Goal: Task Accomplishment & Management: Use online tool/utility

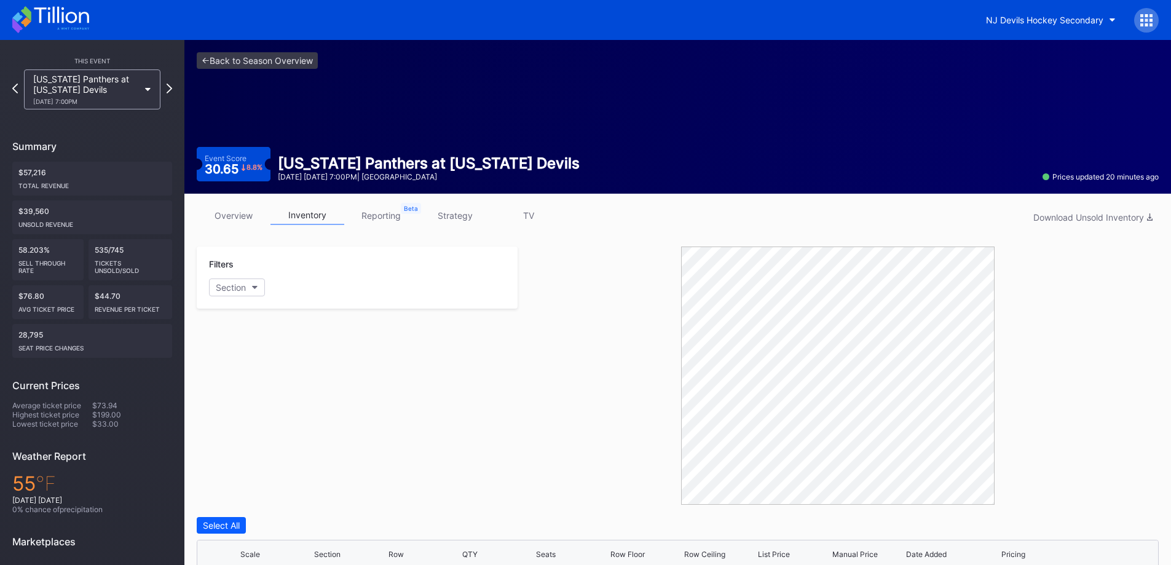
click at [207, 214] on link "overview" at bounding box center [234, 215] width 74 height 19
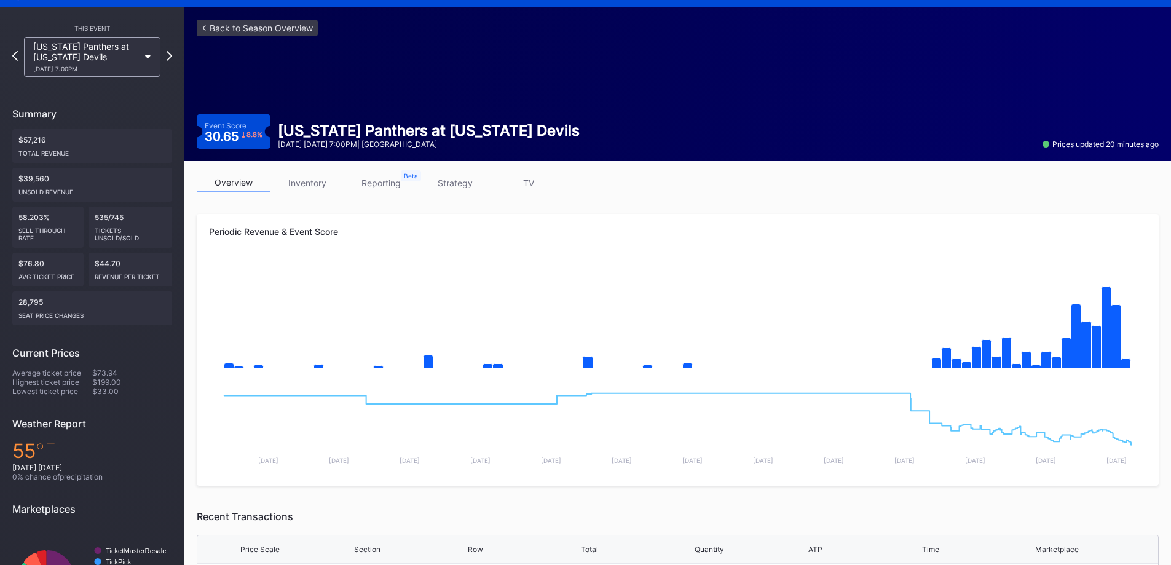
scroll to position [61, 0]
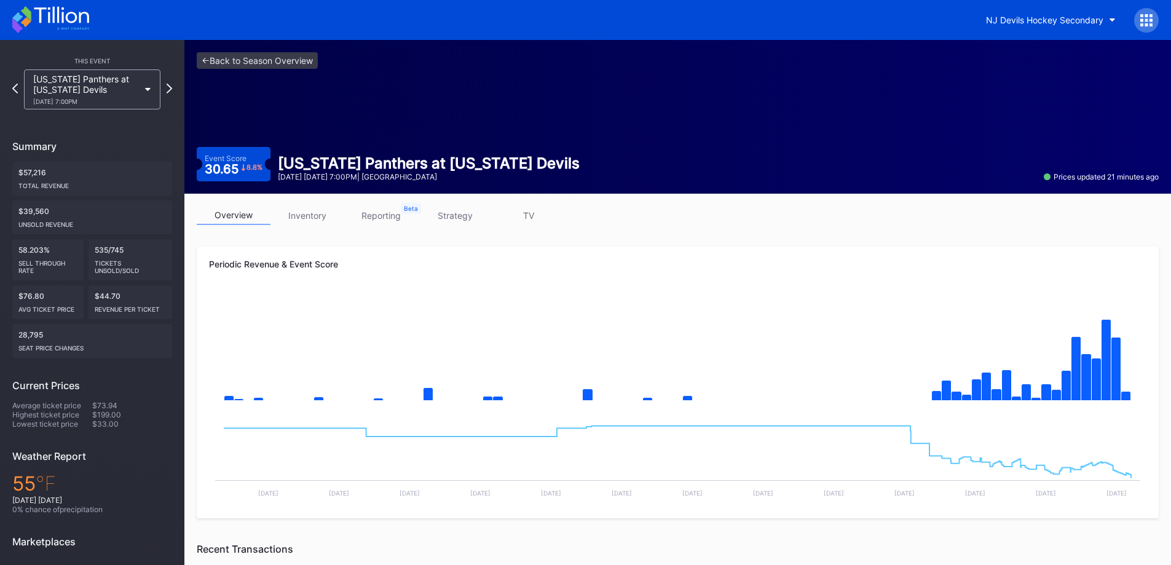
click at [326, 212] on link "inventory" at bounding box center [308, 215] width 74 height 19
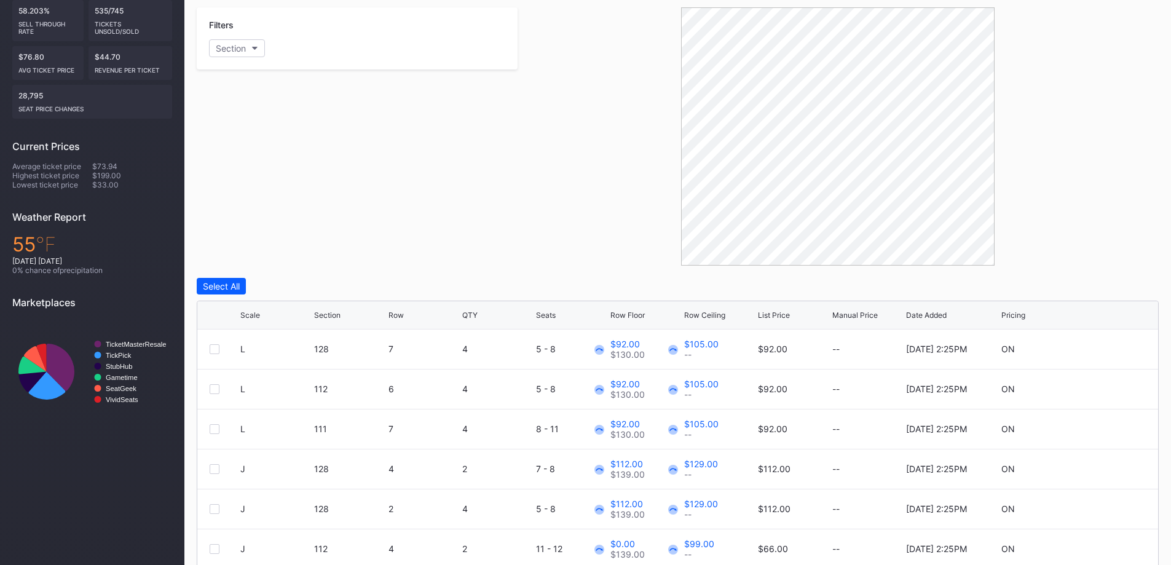
scroll to position [326, 0]
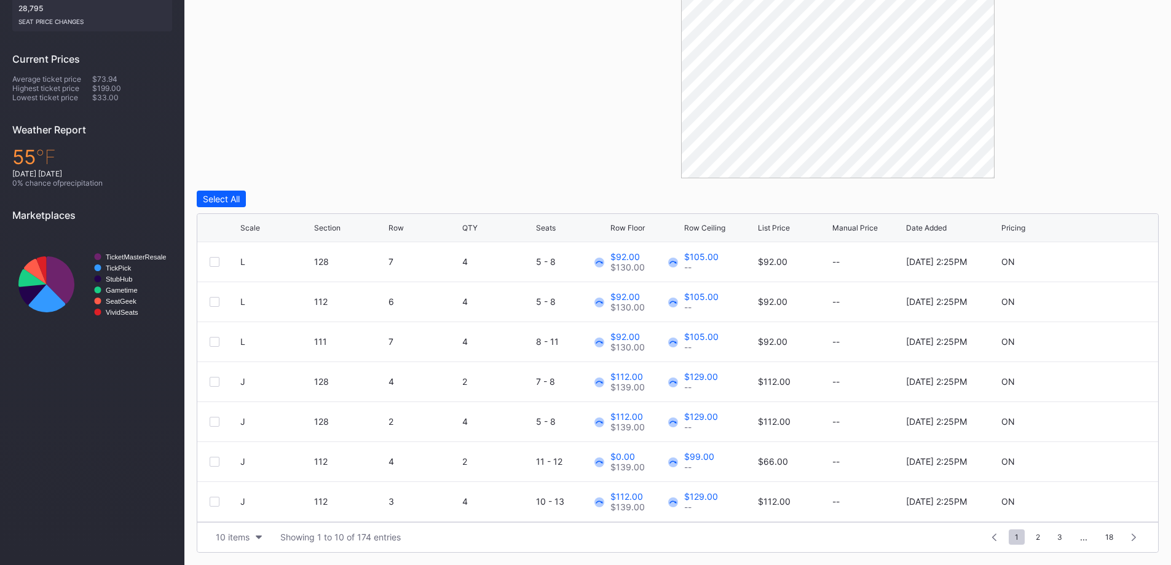
click at [254, 541] on button "10 items" at bounding box center [239, 537] width 58 height 17
click at [240, 510] on div "200 items" at bounding box center [239, 506] width 40 height 10
click at [252, 229] on div "Scale" at bounding box center [250, 227] width 20 height 9
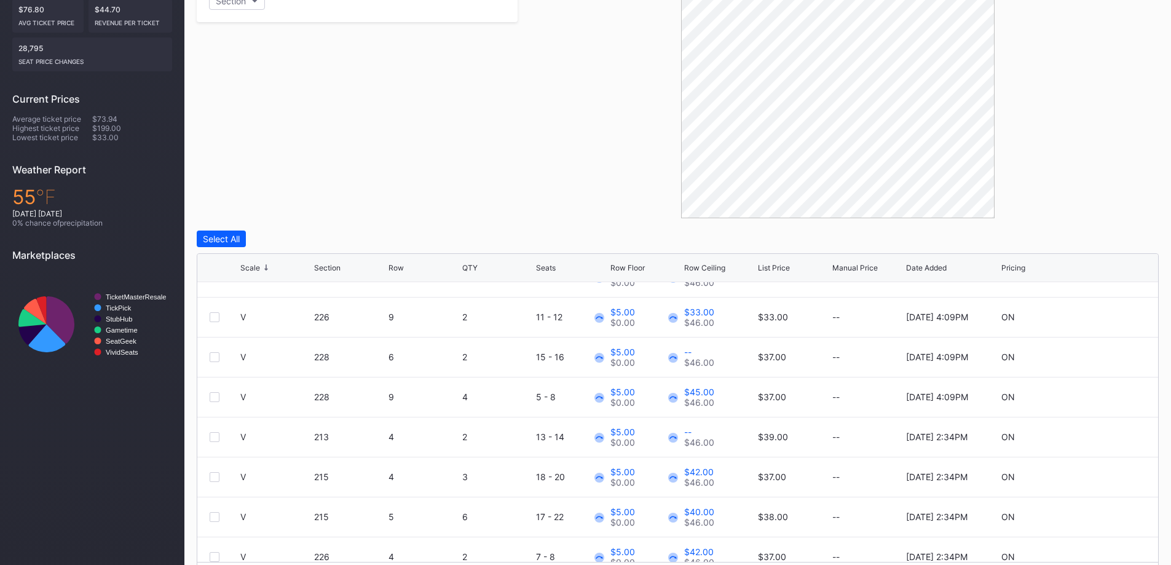
scroll to position [265, 0]
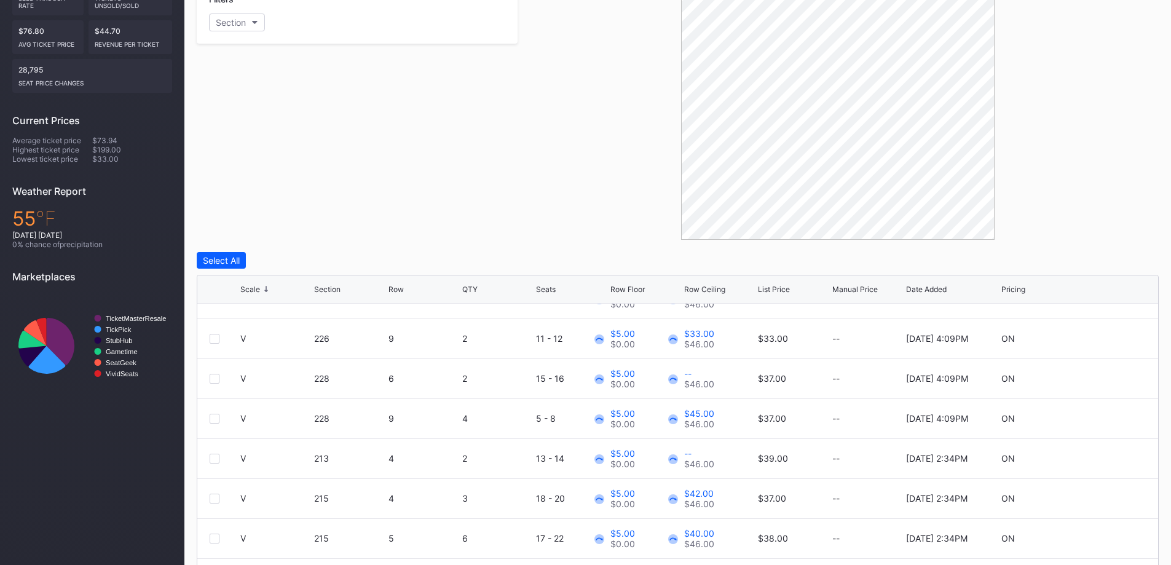
click at [314, 164] on div "Filters Section" at bounding box center [357, 111] width 321 height 258
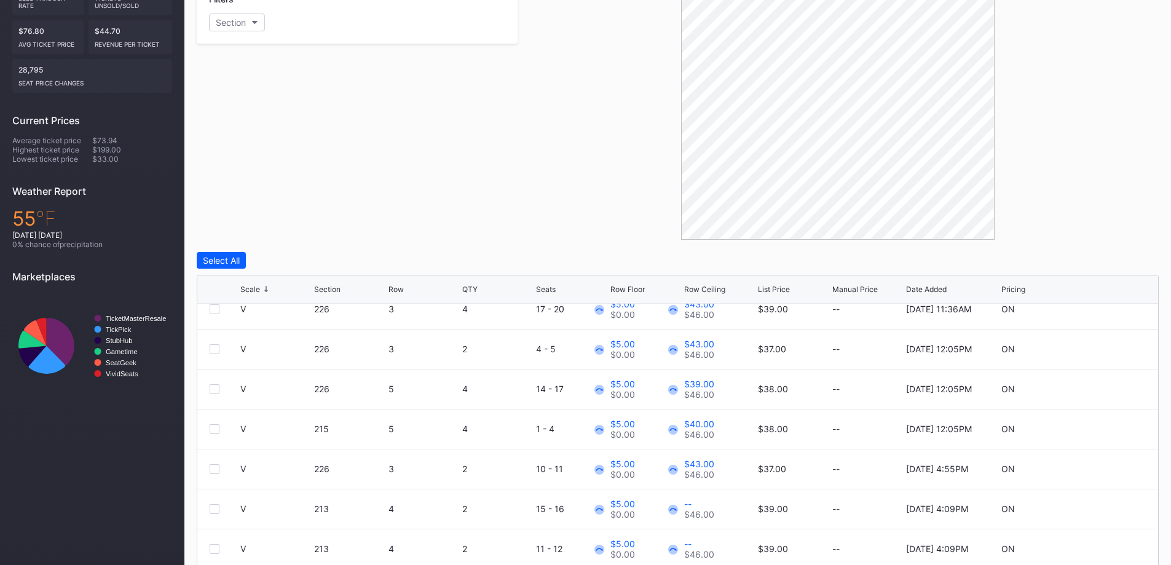
scroll to position [0, 0]
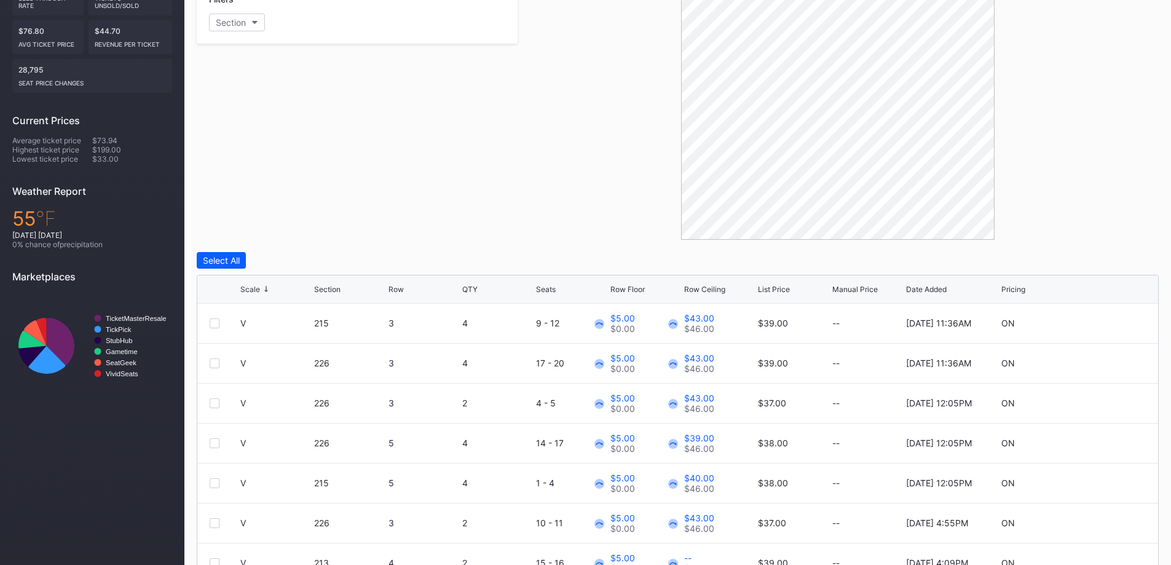
click at [599, 194] on div at bounding box center [838, 111] width 641 height 258
click at [647, 215] on div at bounding box center [838, 111] width 641 height 258
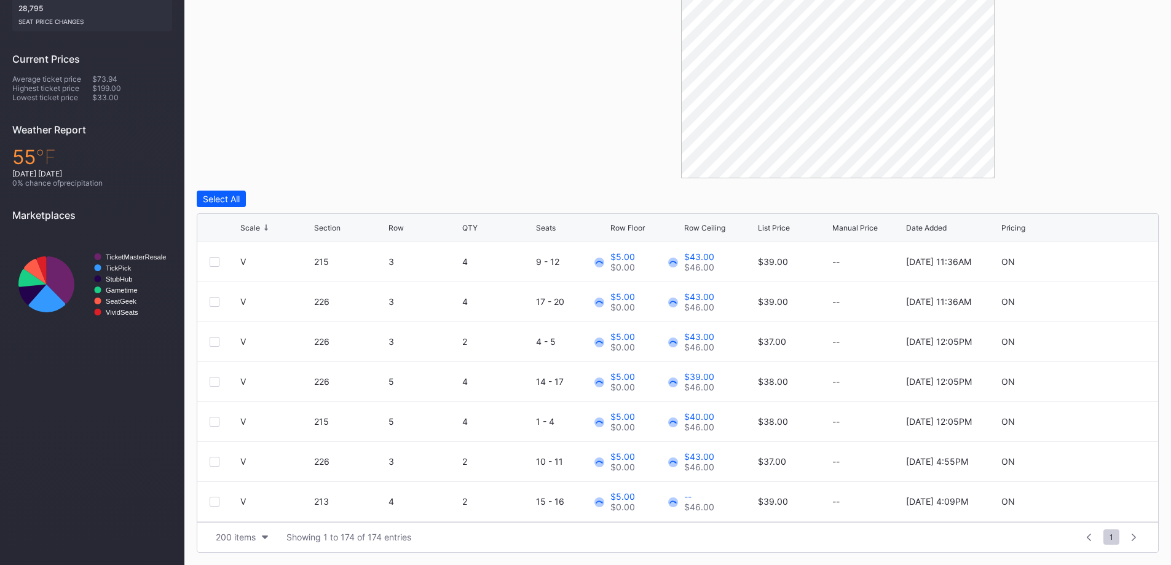
click at [1138, 157] on div at bounding box center [838, 49] width 641 height 258
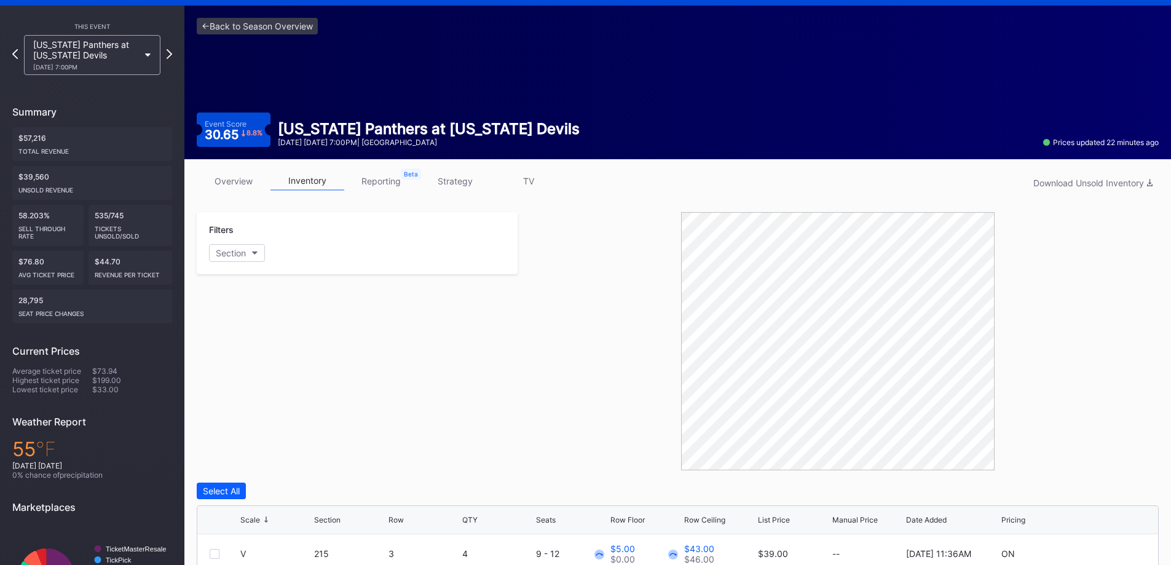
scroll to position [61, 0]
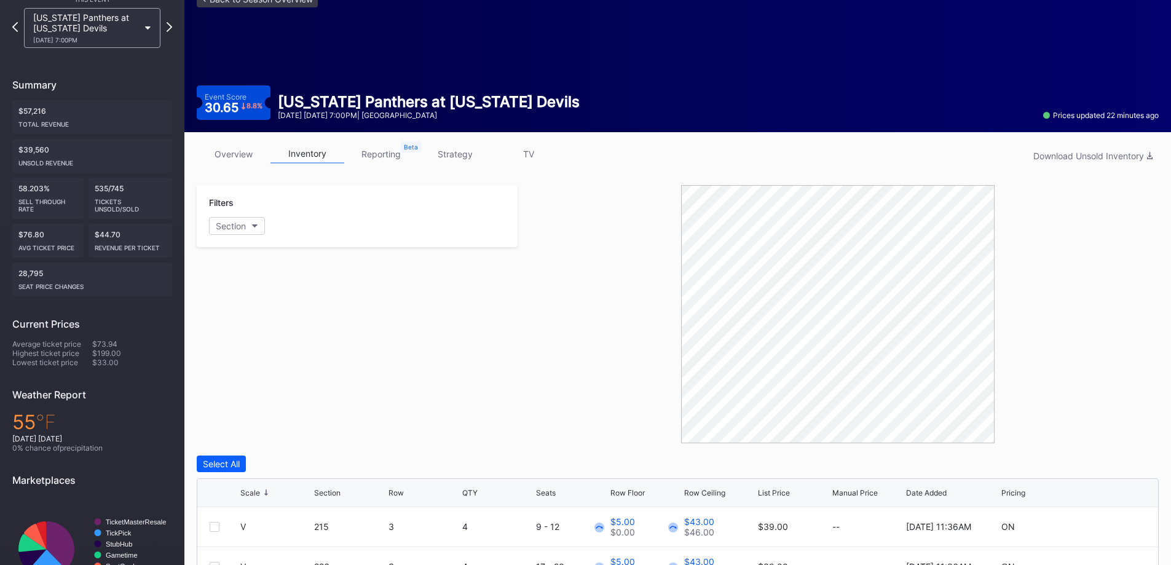
click at [401, 392] on div "Filters Section" at bounding box center [357, 314] width 321 height 258
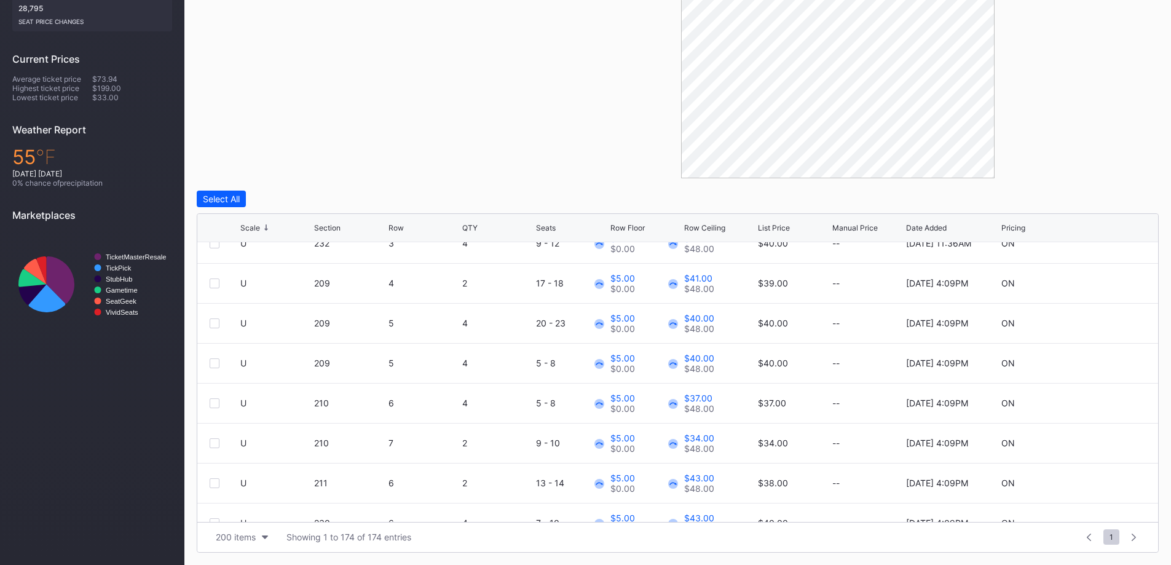
scroll to position [1537, 0]
click at [390, 111] on div "Filters Section" at bounding box center [357, 49] width 321 height 258
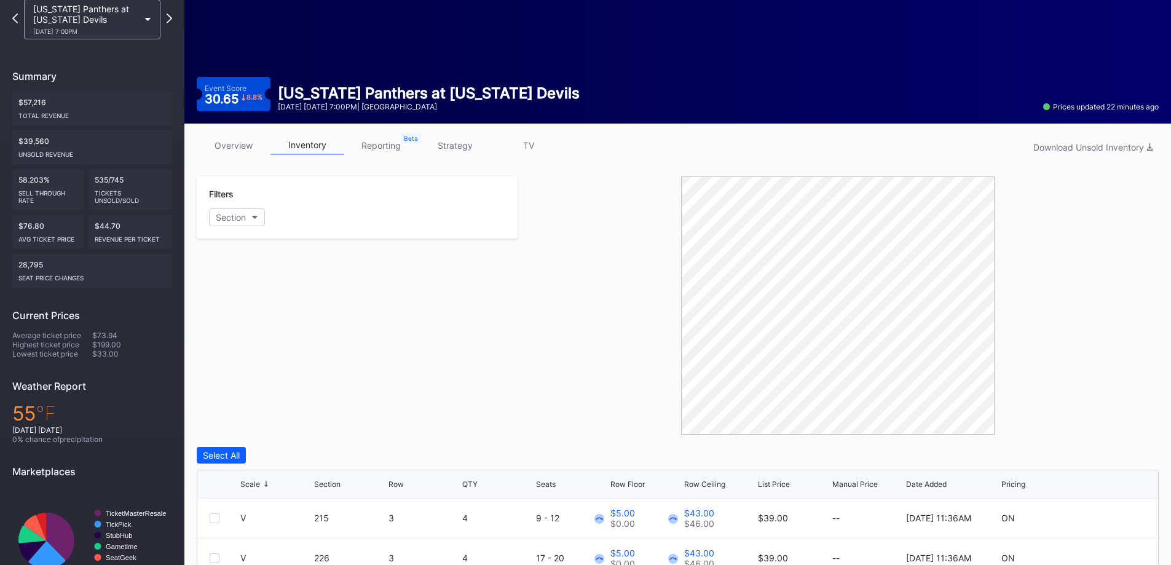
scroll to position [326, 0]
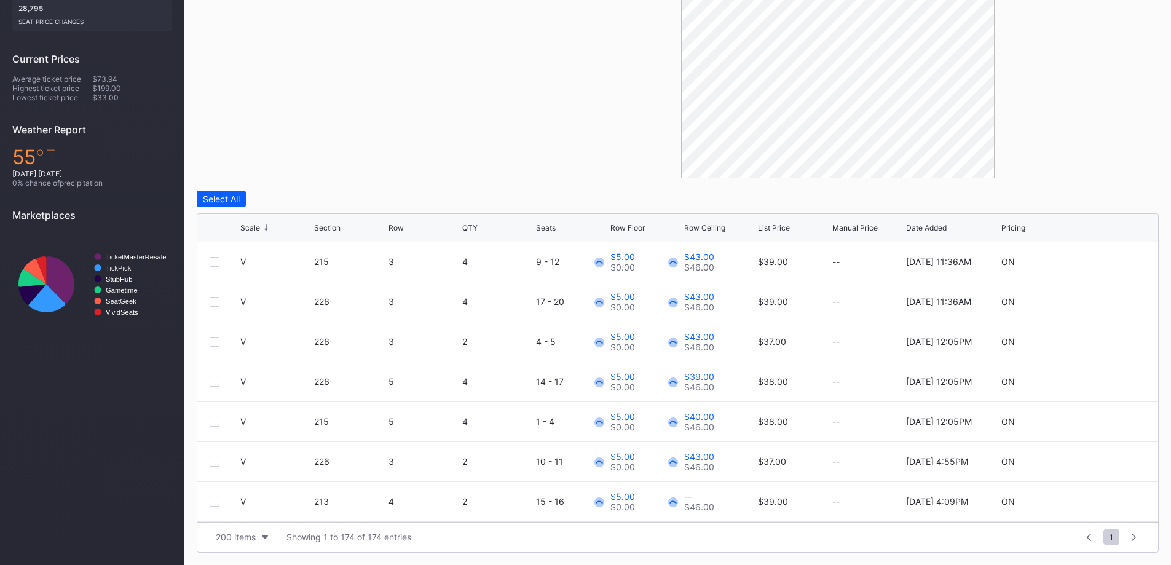
click at [499, 175] on div "Filters Section" at bounding box center [357, 49] width 321 height 258
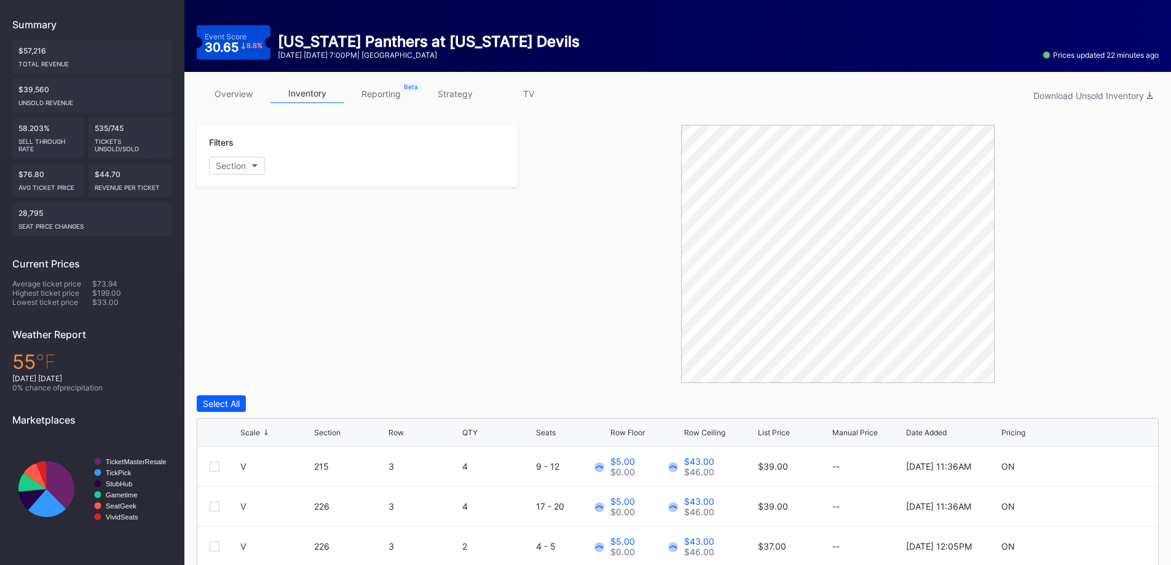
scroll to position [0, 0]
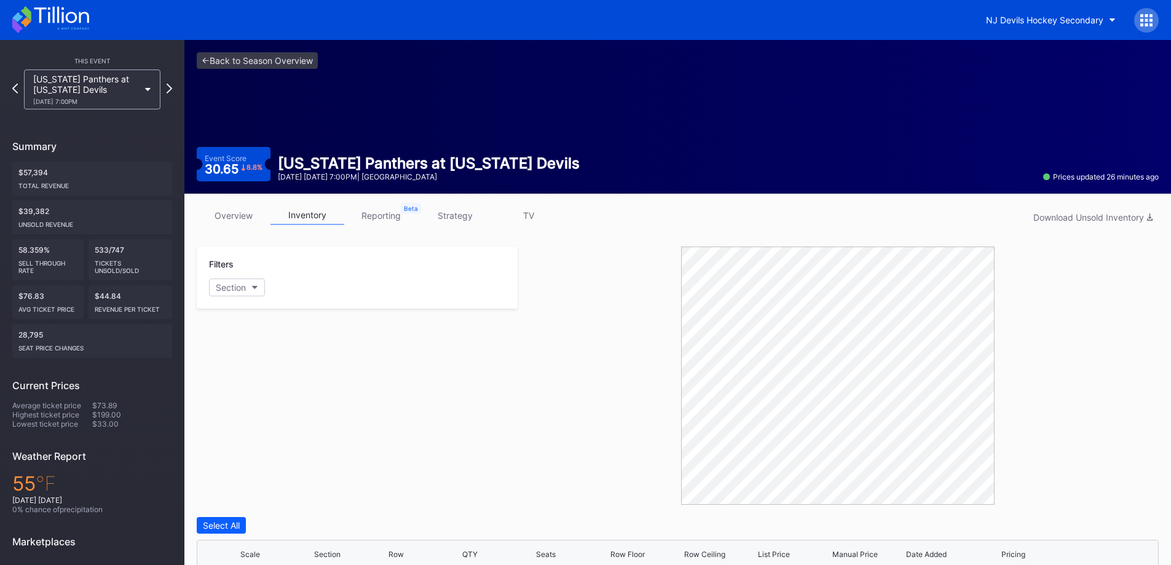
click at [124, 74] on div "[US_STATE] Panthers at [US_STATE] Devils [DATE] 7:00PM" at bounding box center [86, 89] width 106 height 31
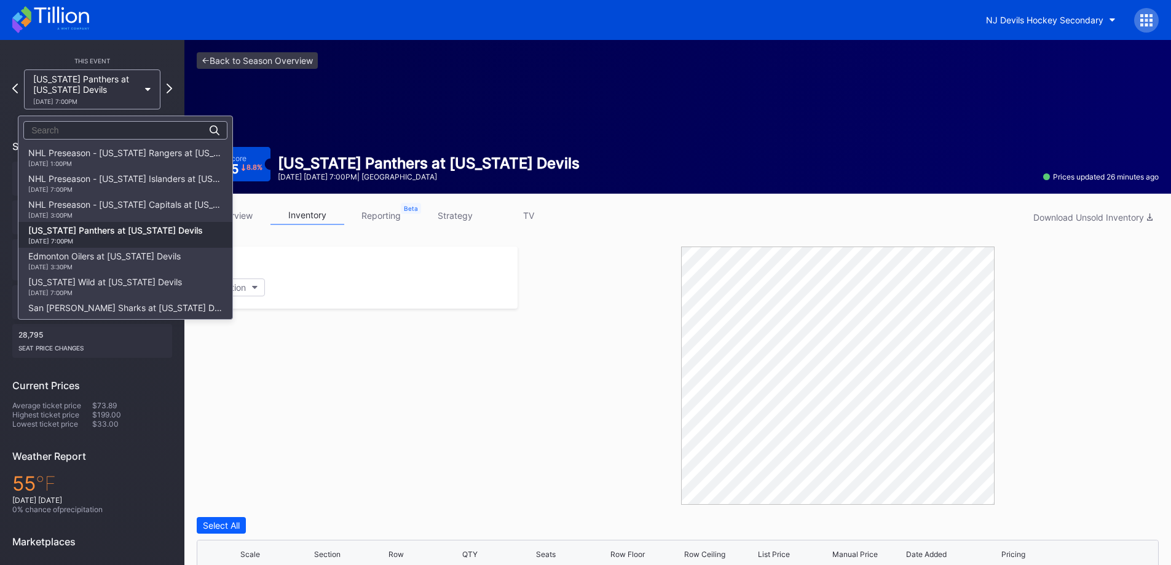
scroll to position [77, 0]
click at [121, 208] on div "[US_STATE] Wild at [US_STATE] Devils [DATE] 7:00PM" at bounding box center [105, 209] width 154 height 20
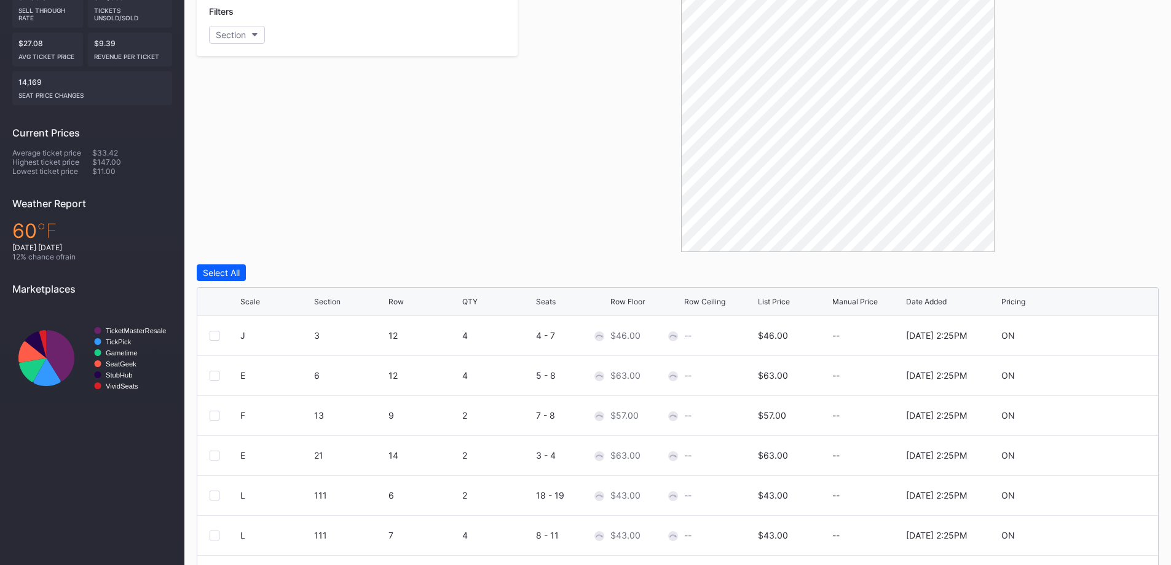
scroll to position [326, 0]
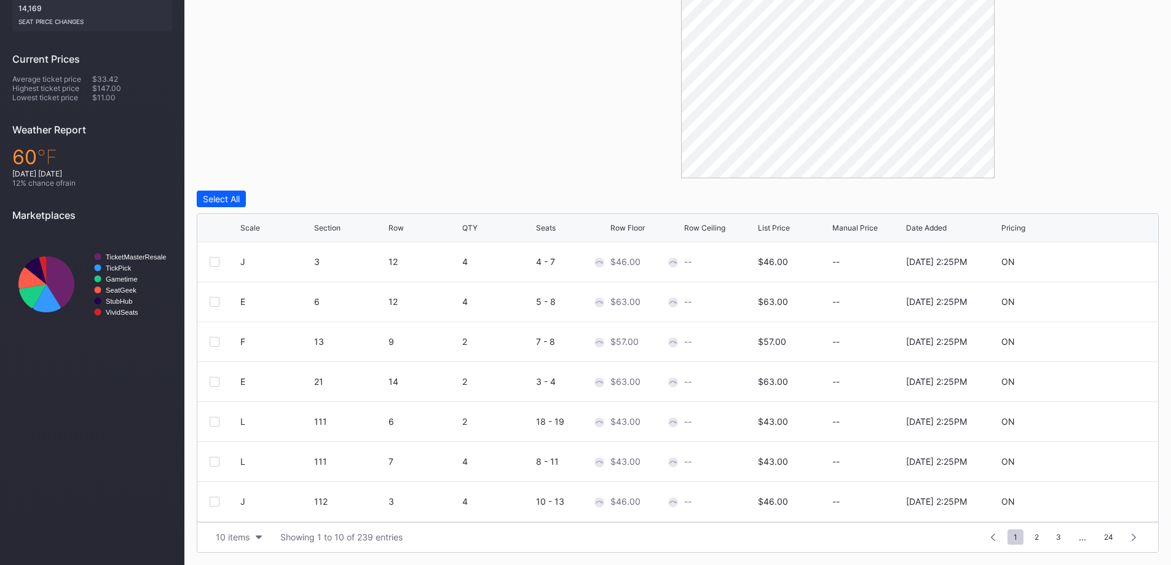
click at [261, 224] on div "Scale" at bounding box center [275, 227] width 71 height 9
click at [261, 226] on div "Scale" at bounding box center [275, 227] width 71 height 9
click at [248, 539] on div "10 items" at bounding box center [233, 537] width 34 height 10
click at [251, 511] on div "200 items" at bounding box center [239, 506] width 40 height 10
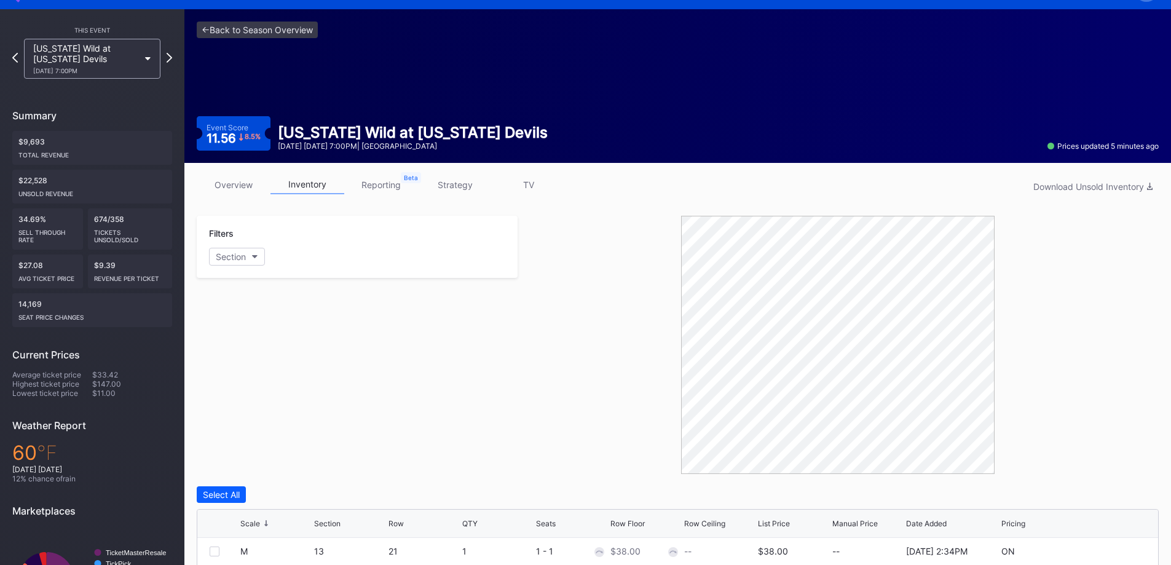
scroll to position [0, 0]
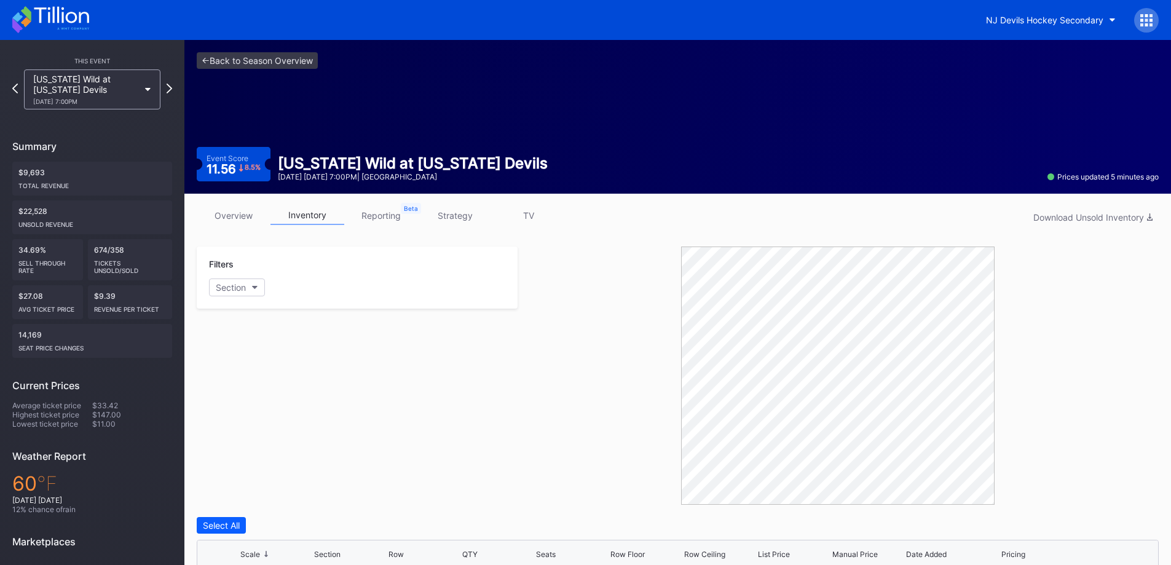
click at [229, 213] on link "overview" at bounding box center [234, 215] width 74 height 19
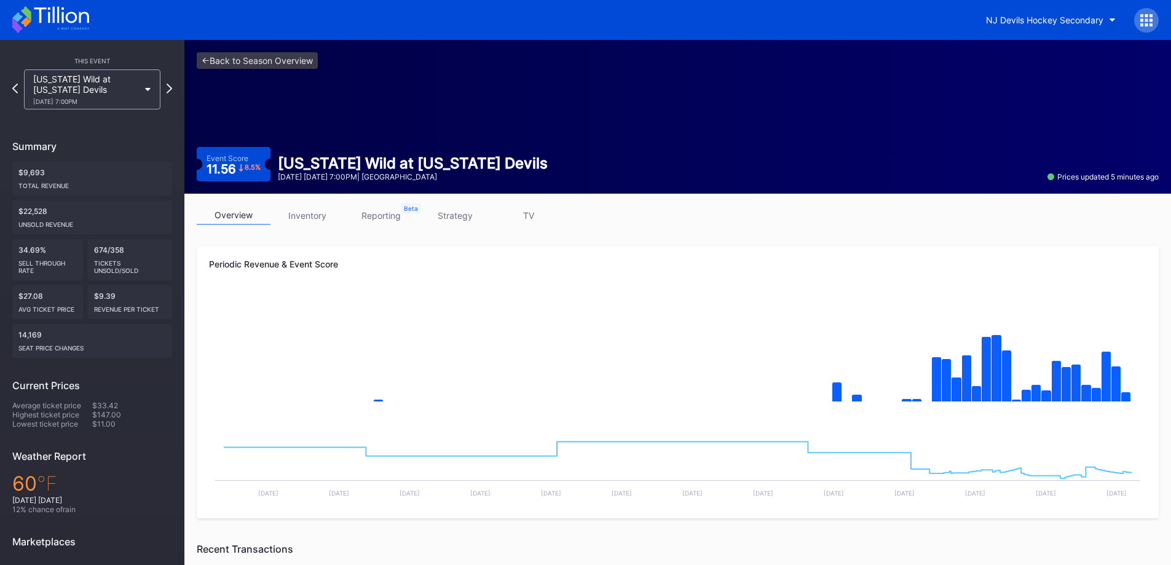
click at [70, 70] on div "[US_STATE] Wild at [US_STATE] Devils [DATE] 7:00PM" at bounding box center [92, 89] width 136 height 40
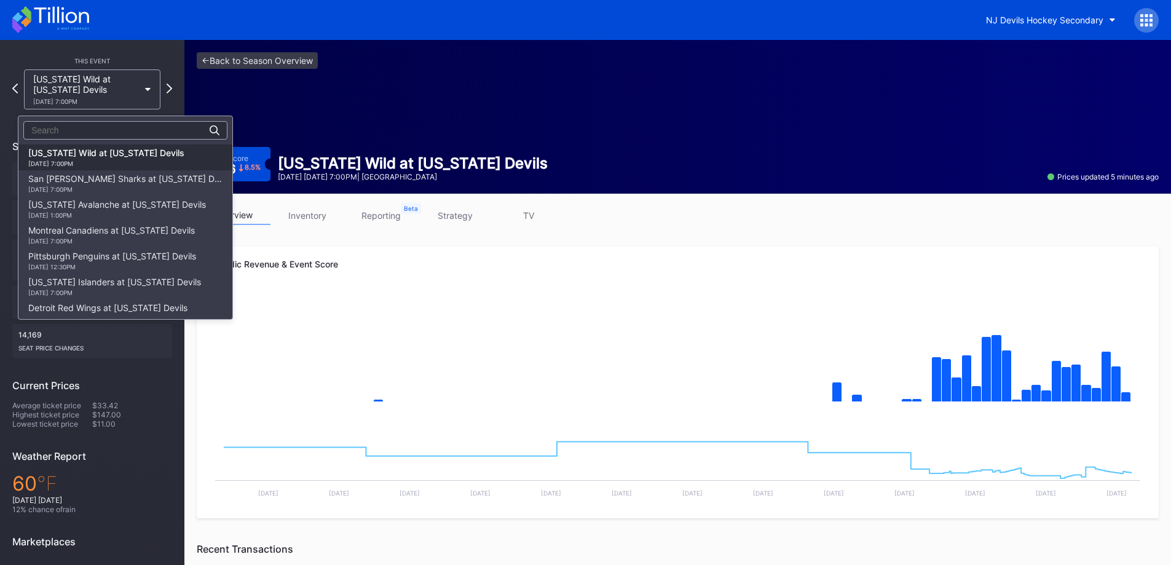
scroll to position [68, 0]
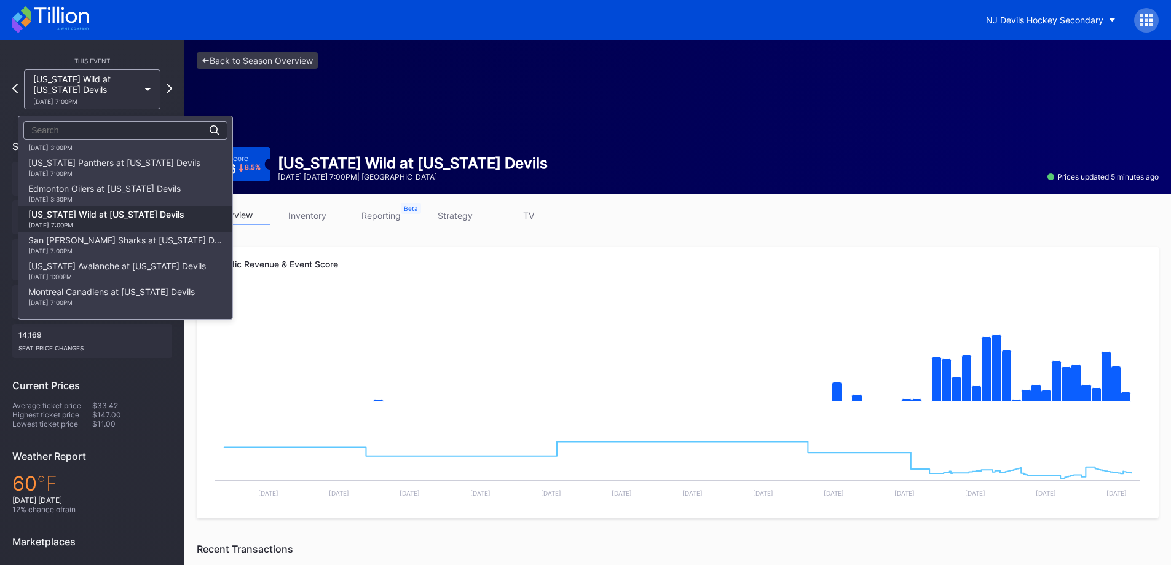
click at [138, 190] on div "Edmonton Oilers at [US_STATE] Devils [DATE] 3:30PM" at bounding box center [104, 193] width 152 height 20
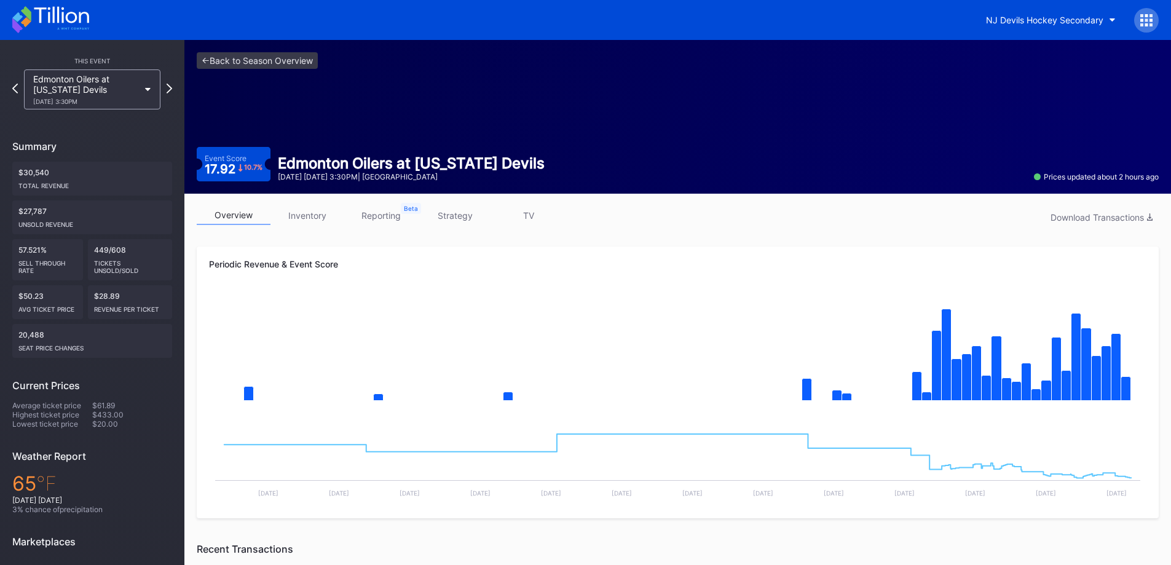
click at [1065, 15] on div "NJ Devils Hockey Secondary" at bounding box center [1044, 20] width 117 height 10
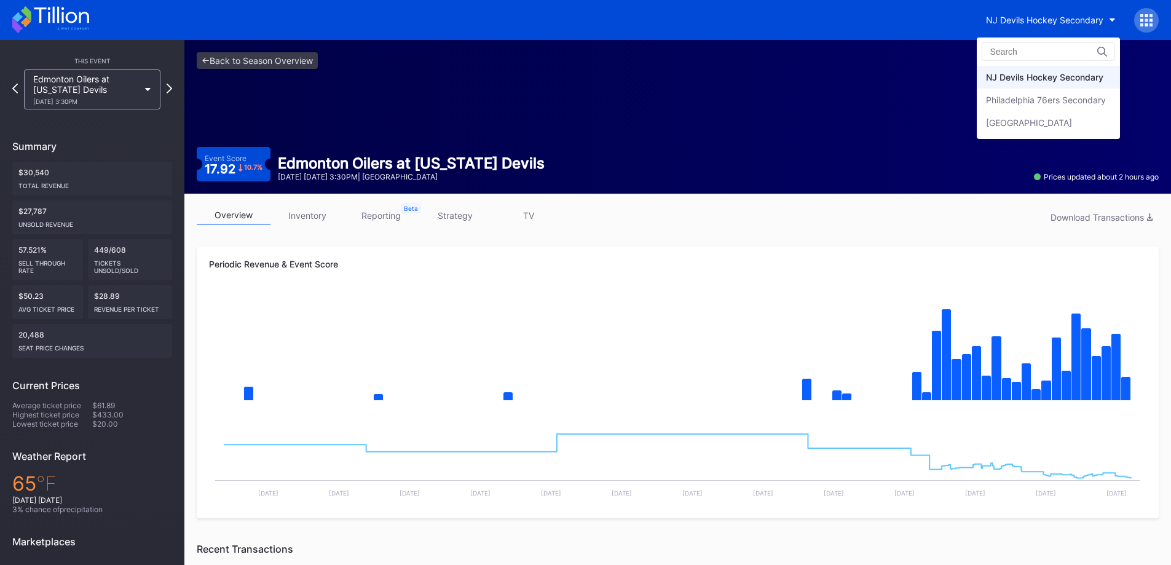
click at [1056, 119] on div "[GEOGRAPHIC_DATA]" at bounding box center [1029, 122] width 86 height 10
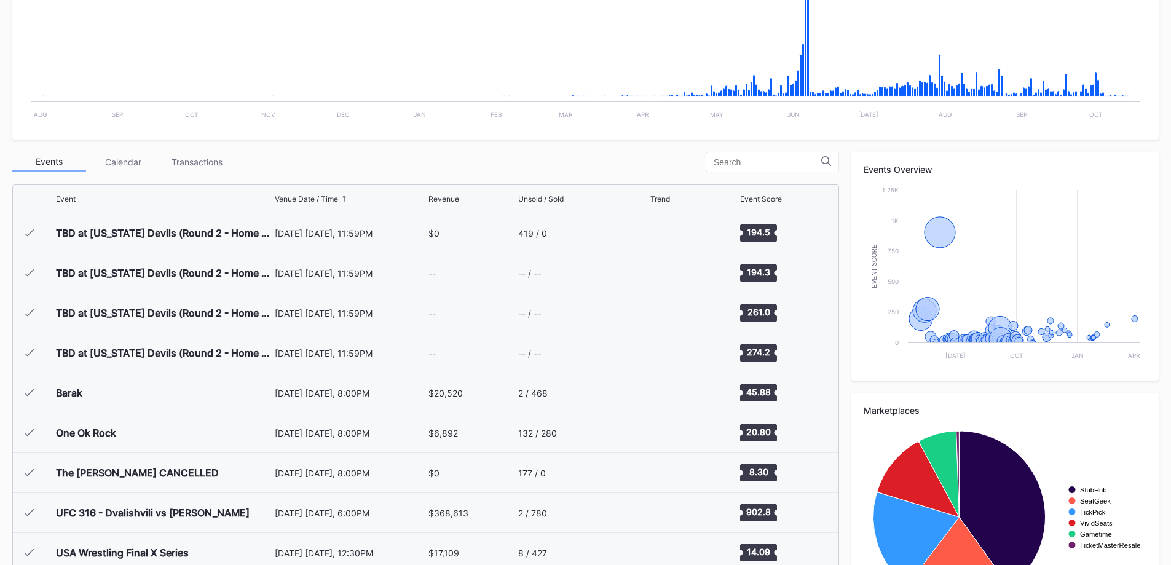
scroll to position [2198, 0]
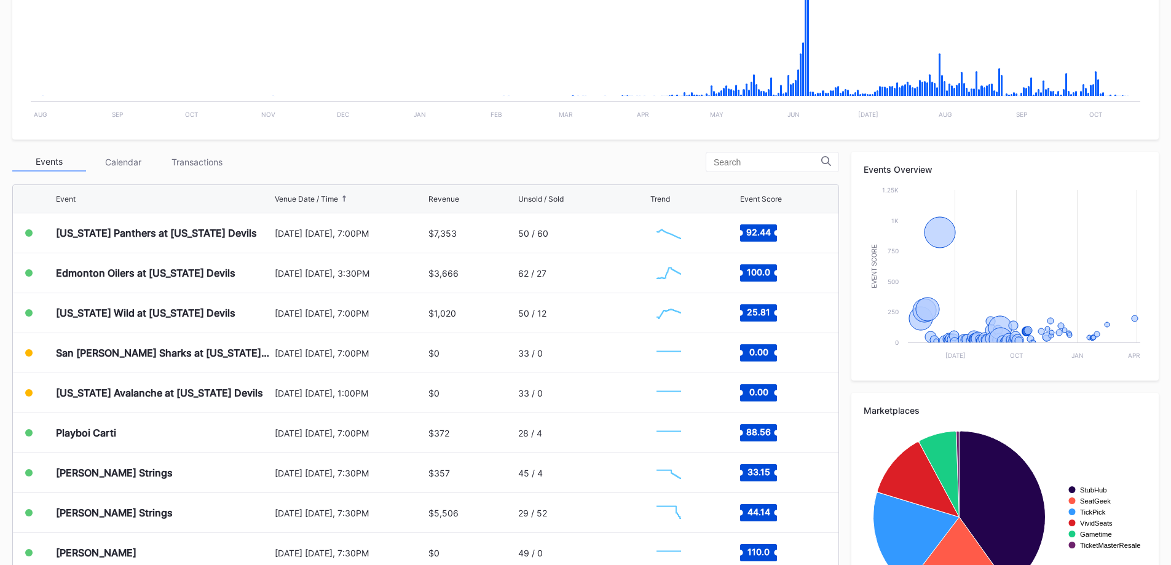
click at [194, 247] on div "[US_STATE] Panthers at [US_STATE] Devils" at bounding box center [164, 232] width 216 height 39
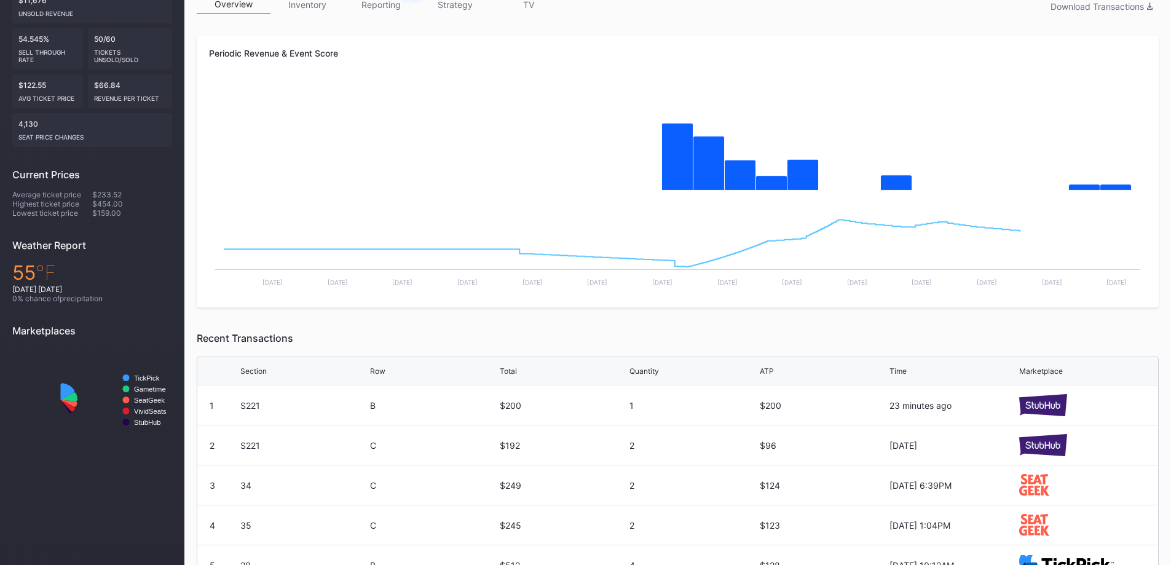
scroll to position [354, 0]
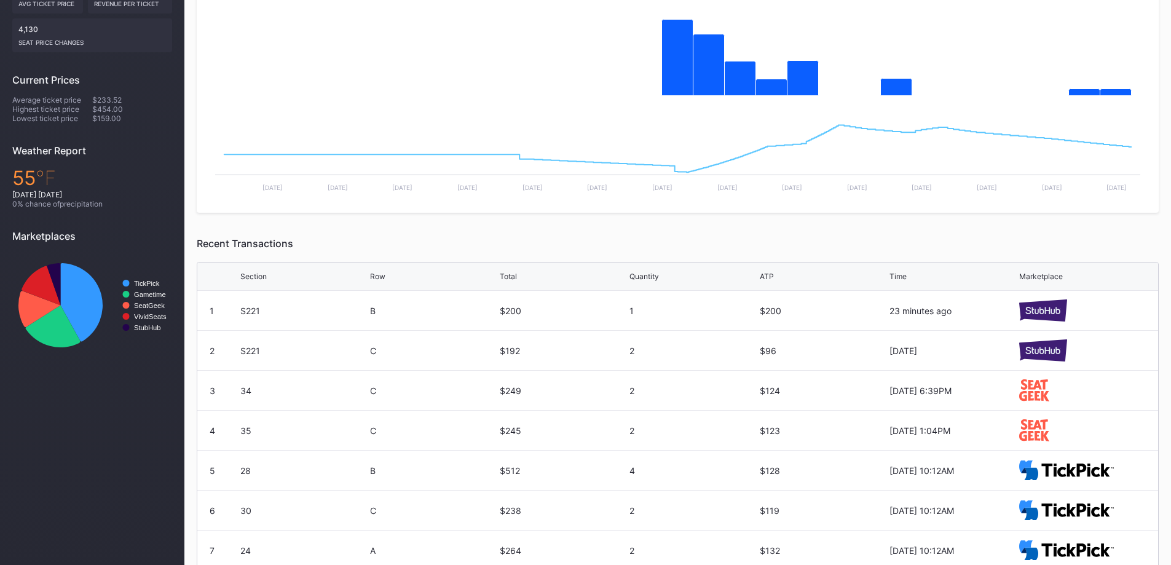
drag, startPoint x: 100, startPoint y: 349, endPoint x: 121, endPoint y: 333, distance: 26.3
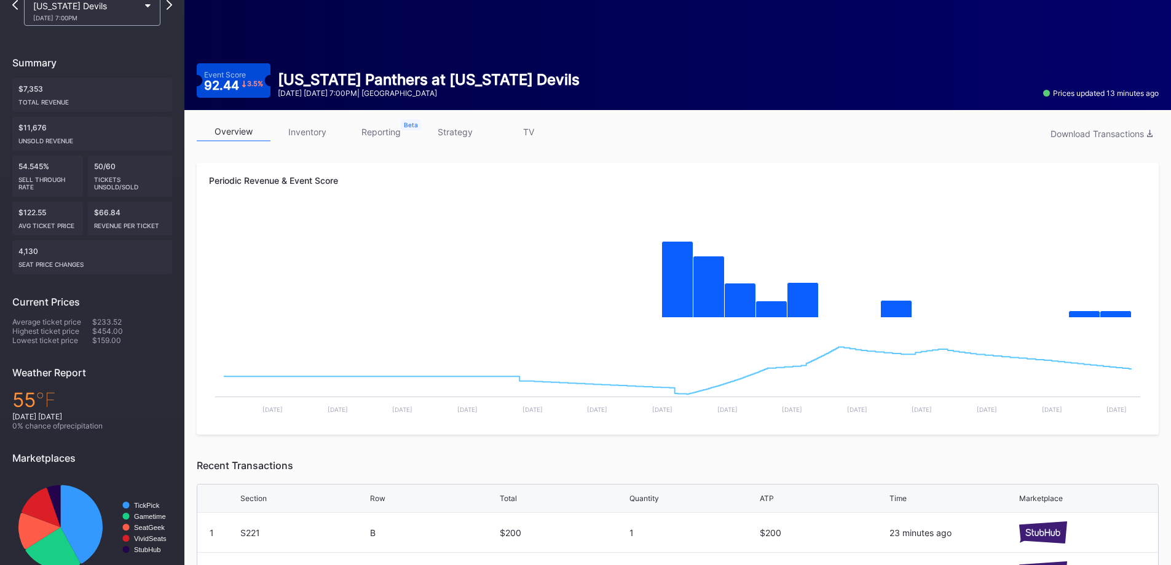
scroll to position [0, 0]
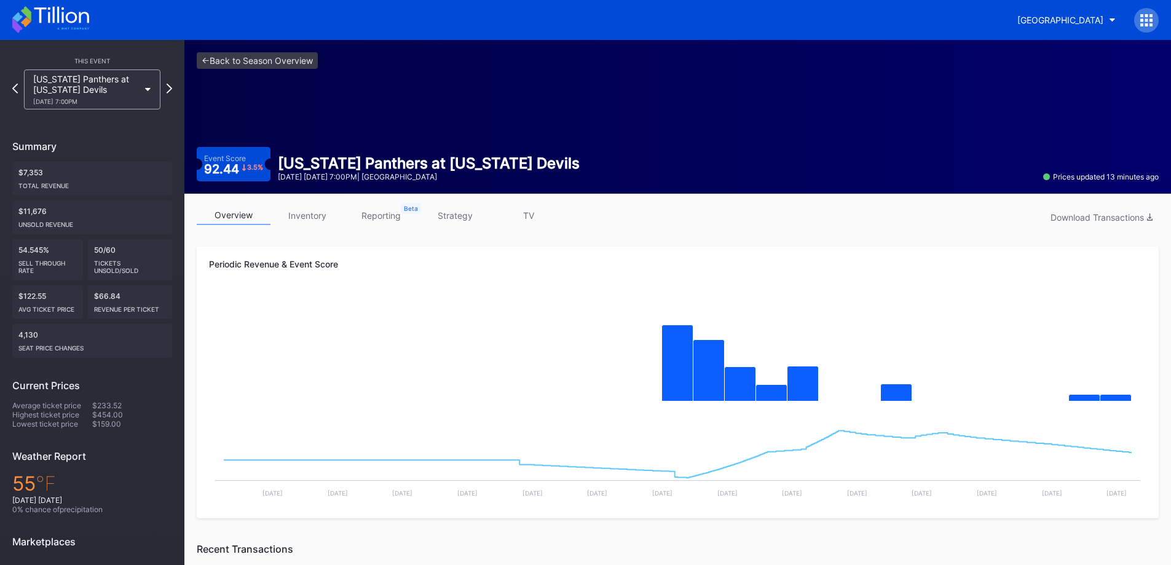
click at [307, 224] on link "inventory" at bounding box center [308, 215] width 74 height 19
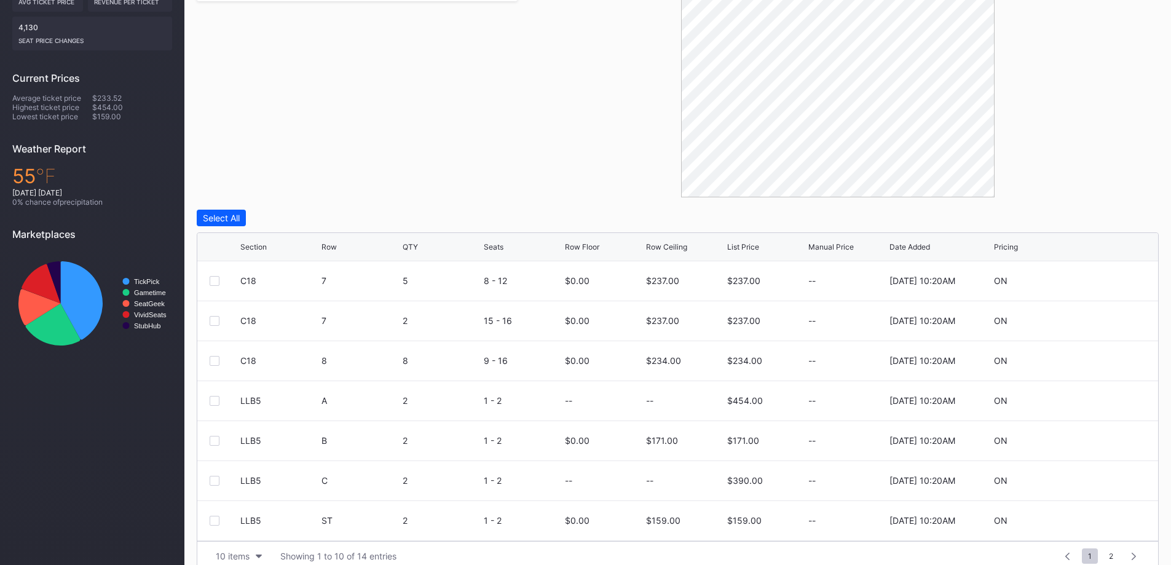
click at [666, 244] on div "Row Ceiling" at bounding box center [666, 246] width 41 height 9
click at [282, 243] on div "Section" at bounding box center [279, 246] width 78 height 9
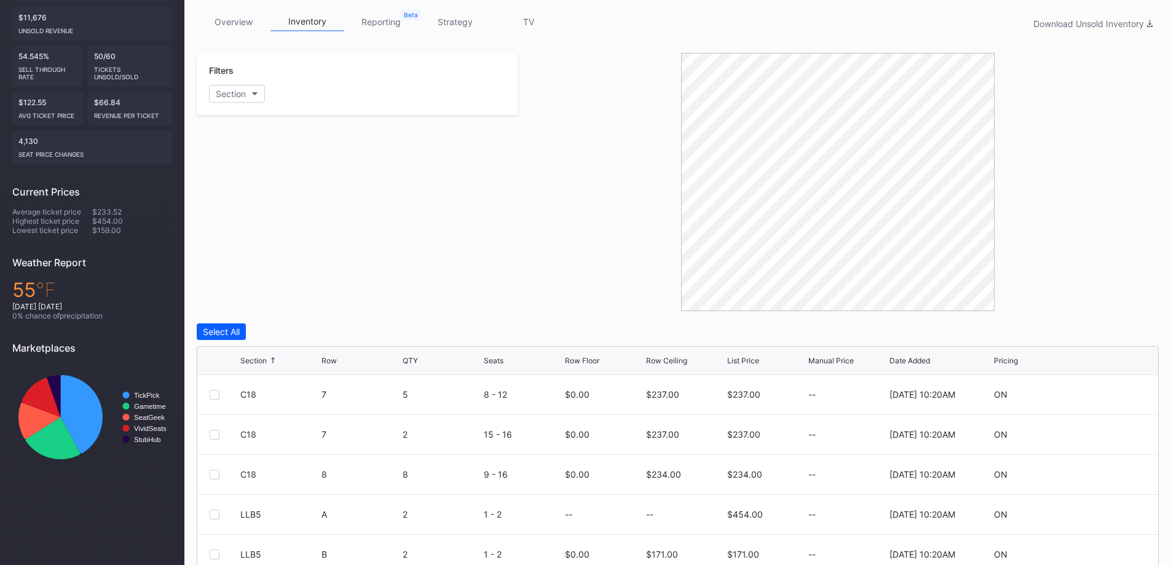
scroll to position [326, 0]
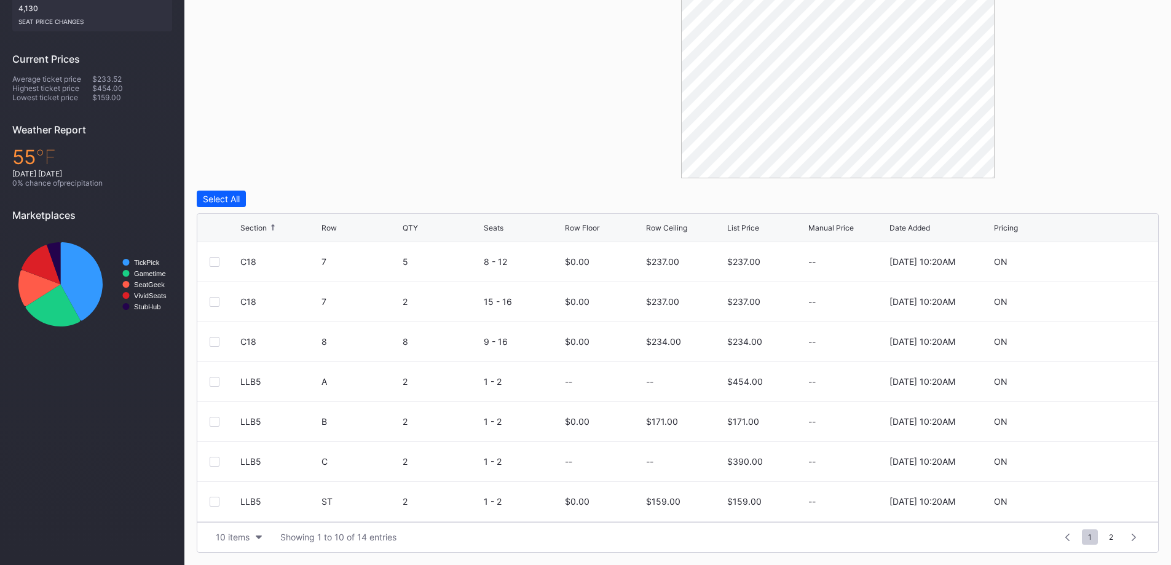
click at [238, 540] on div "10 items" at bounding box center [233, 537] width 34 height 10
click at [242, 508] on div "200 items" at bounding box center [239, 506] width 40 height 10
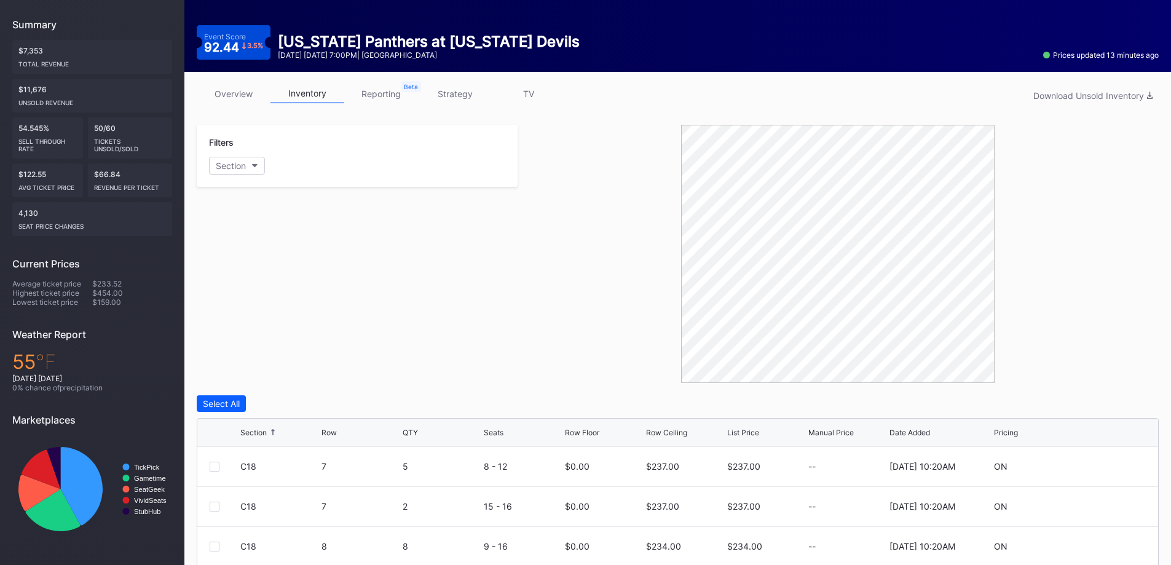
scroll to position [0, 0]
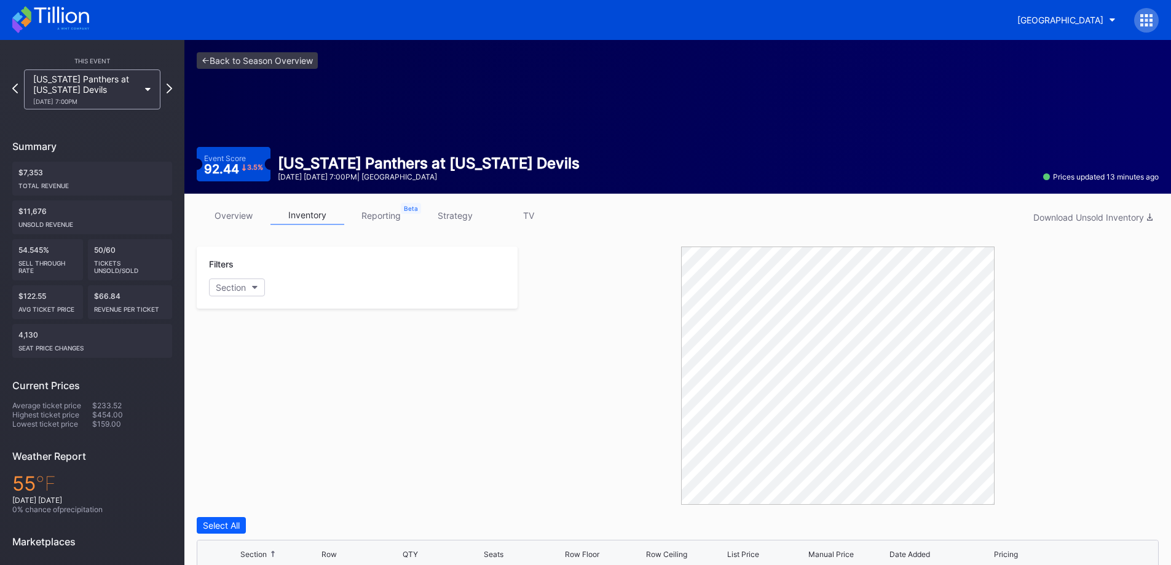
click at [229, 214] on link "overview" at bounding box center [234, 215] width 74 height 19
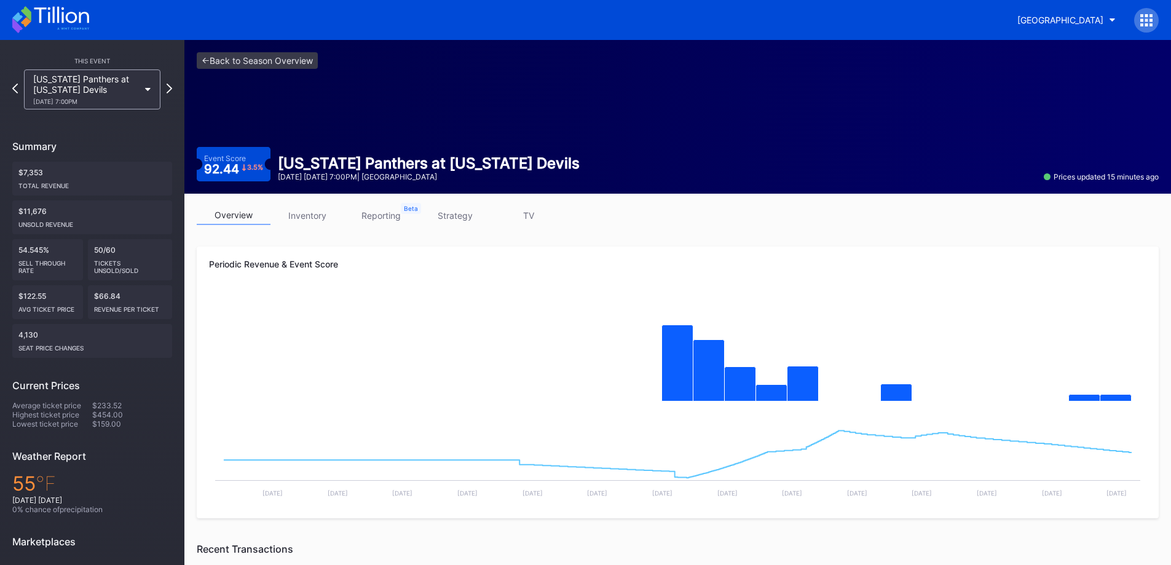
click at [290, 207] on link "inventory" at bounding box center [308, 215] width 74 height 19
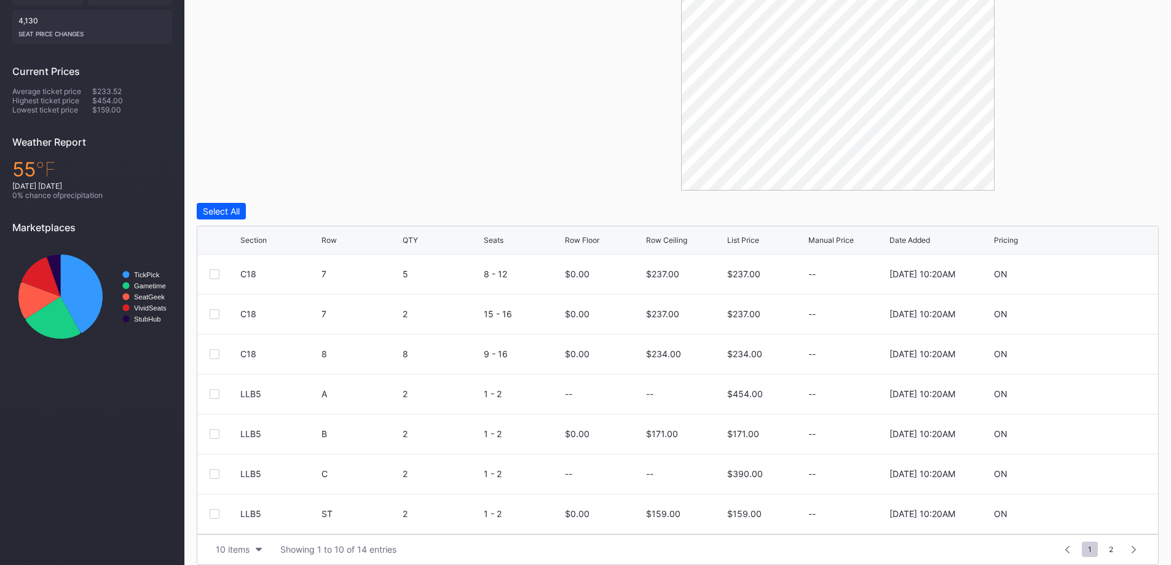
scroll to position [326, 0]
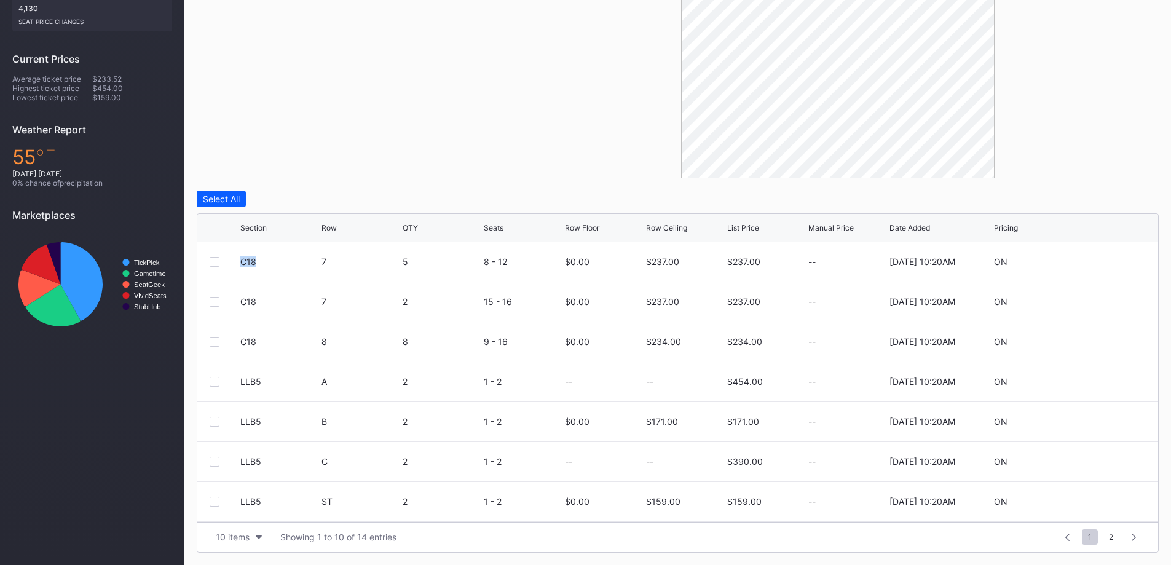
drag, startPoint x: 253, startPoint y: 258, endPoint x: 233, endPoint y: 259, distance: 20.3
click at [233, 259] on div "C18 7 5 8 - 12 $0.00 $237.00 $237.00 -- [DATE] 10:20AM ON" at bounding box center [677, 262] width 961 height 40
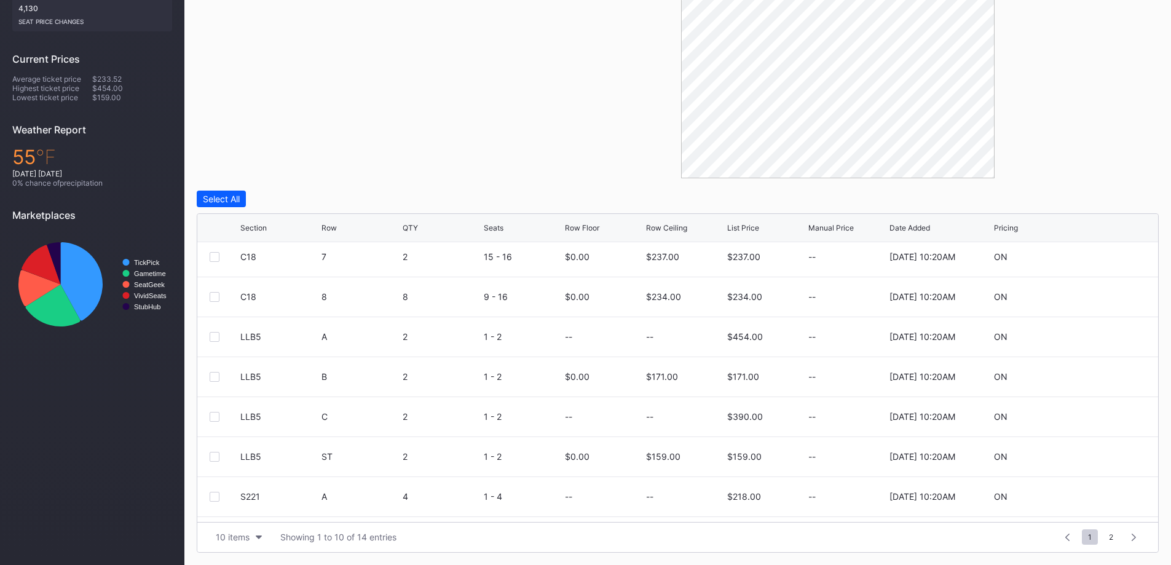
scroll to position [0, 0]
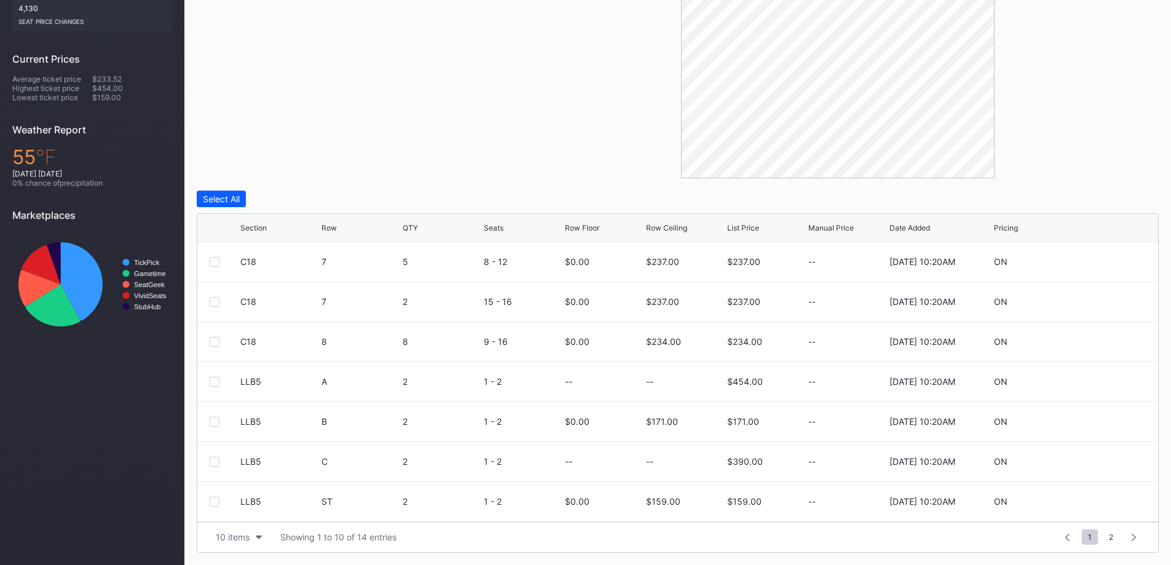
click at [326, 264] on div "7" at bounding box center [361, 261] width 78 height 10
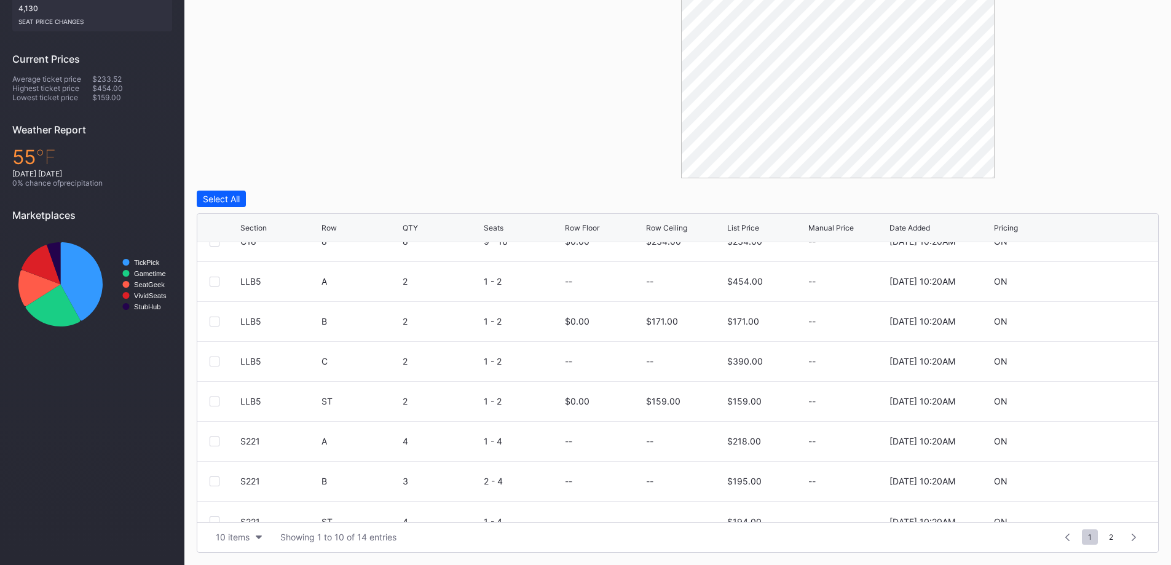
scroll to position [120, 0]
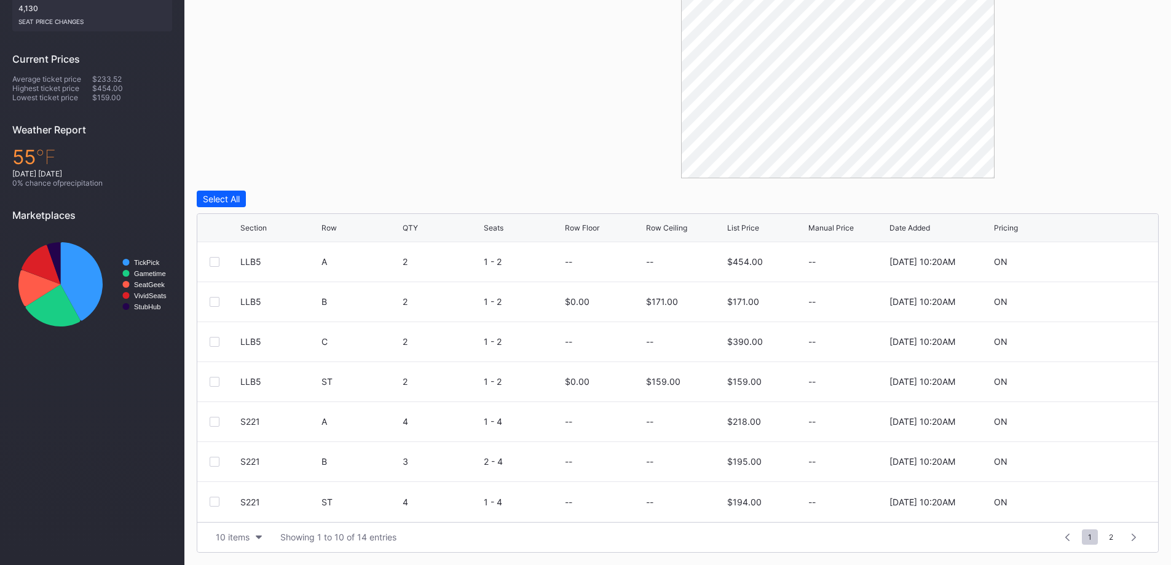
click at [243, 547] on div "10 items Showing 1 to 10 of 14 entries 1 ... -1 0 1 2 3 ... 2" at bounding box center [677, 537] width 961 height 30
click at [250, 532] on button "10 items" at bounding box center [239, 537] width 58 height 17
click at [250, 510] on div "200 items" at bounding box center [239, 506] width 58 height 23
drag, startPoint x: 264, startPoint y: 254, endPoint x: 239, endPoint y: 263, distance: 27.2
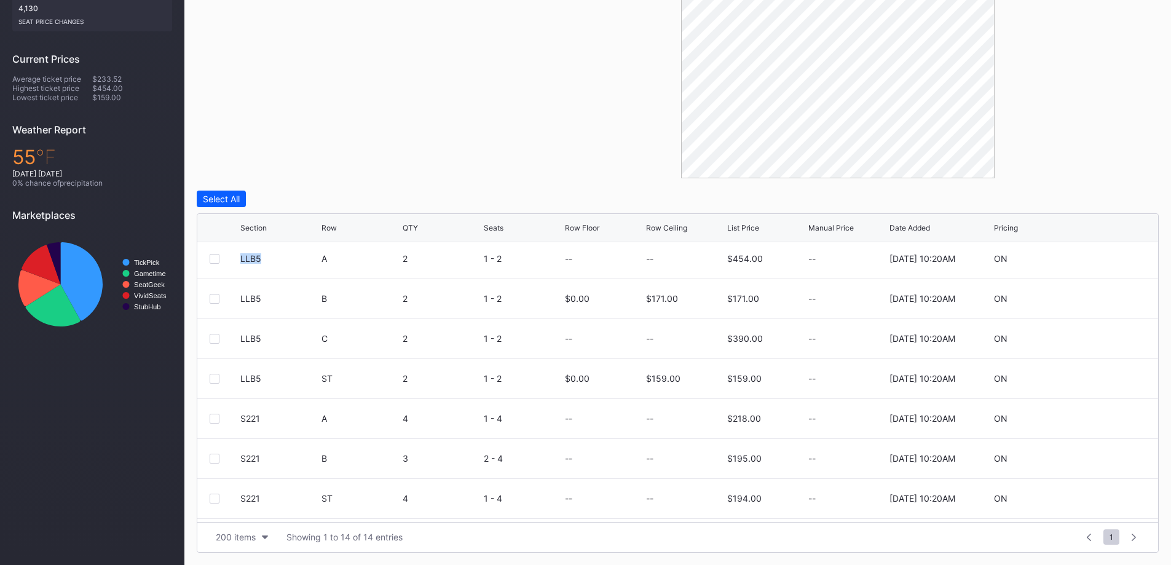
click at [239, 263] on div "LLB5 A 2 1 - 2 -- -- $454.00 -- [DATE] 10:20AM ON" at bounding box center [677, 259] width 961 height 40
drag, startPoint x: 266, startPoint y: 298, endPoint x: 242, endPoint y: 299, distance: 24.0
click at [242, 299] on div "LLB5" at bounding box center [279, 298] width 78 height 10
drag, startPoint x: 272, startPoint y: 377, endPoint x: 236, endPoint y: 377, distance: 35.7
click at [236, 377] on div "LLB5 ST 2 1 - 2 $0.00 $159.00 $159.00 -- [DATE] 10:20AM ON" at bounding box center [677, 379] width 961 height 40
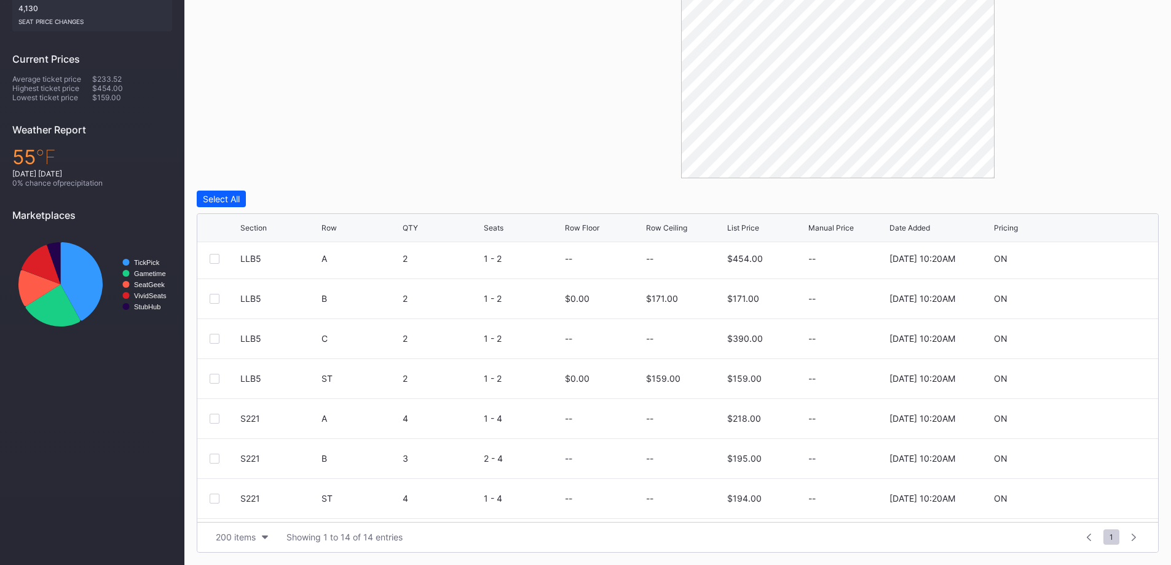
click at [1104, 376] on icon at bounding box center [1108, 378] width 9 height 9
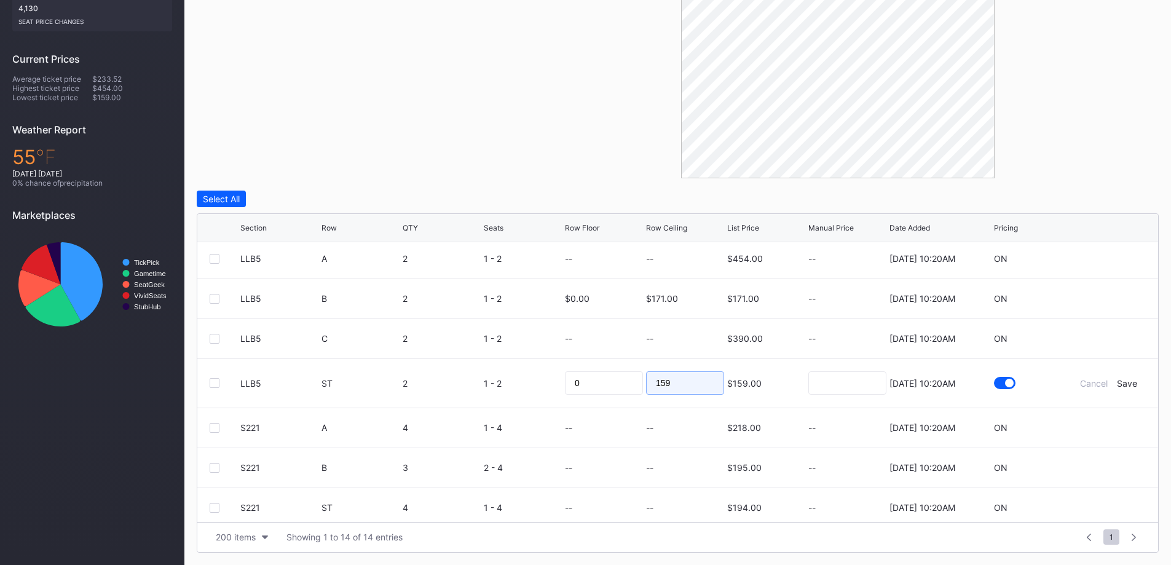
click at [659, 385] on input "159" at bounding box center [685, 382] width 78 height 23
type input "7"
type input "85"
click at [1121, 384] on div "Save" at bounding box center [1127, 383] width 20 height 10
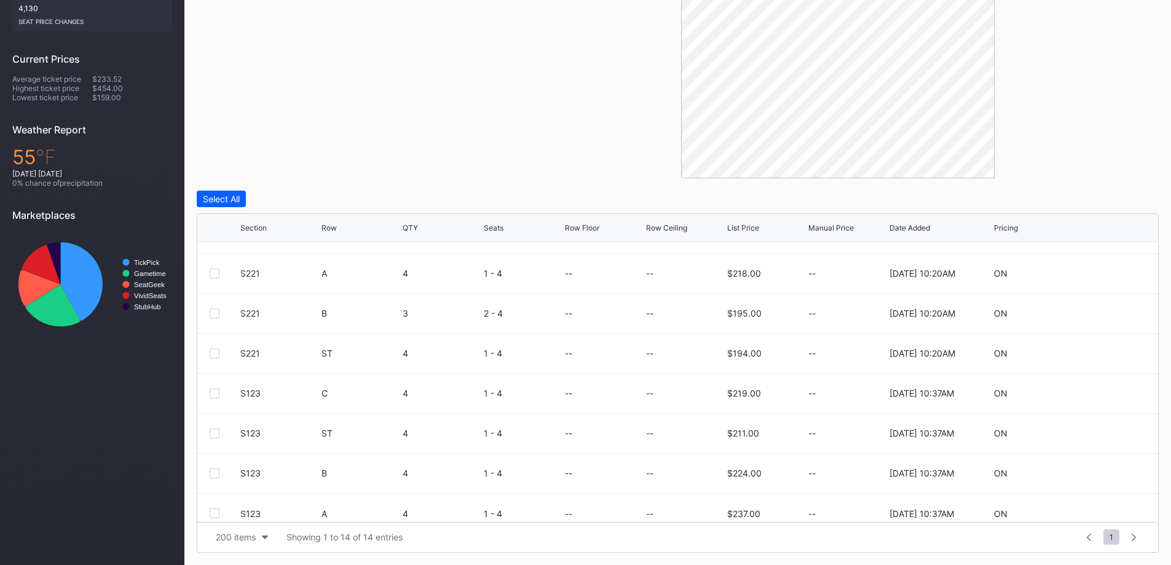
scroll to position [280, 0]
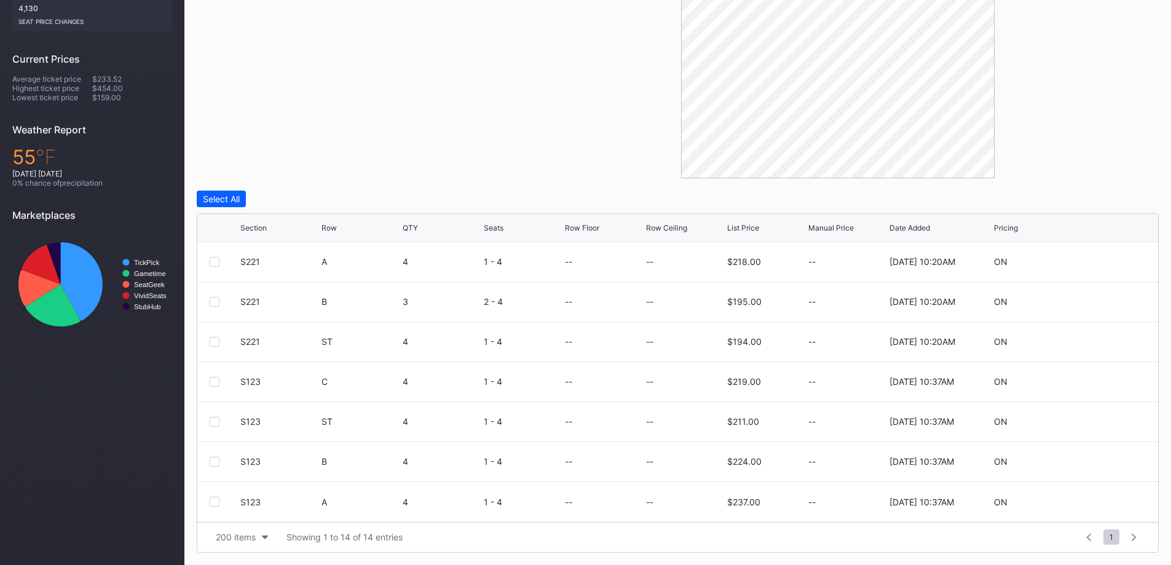
click at [1104, 382] on icon at bounding box center [1108, 381] width 9 height 9
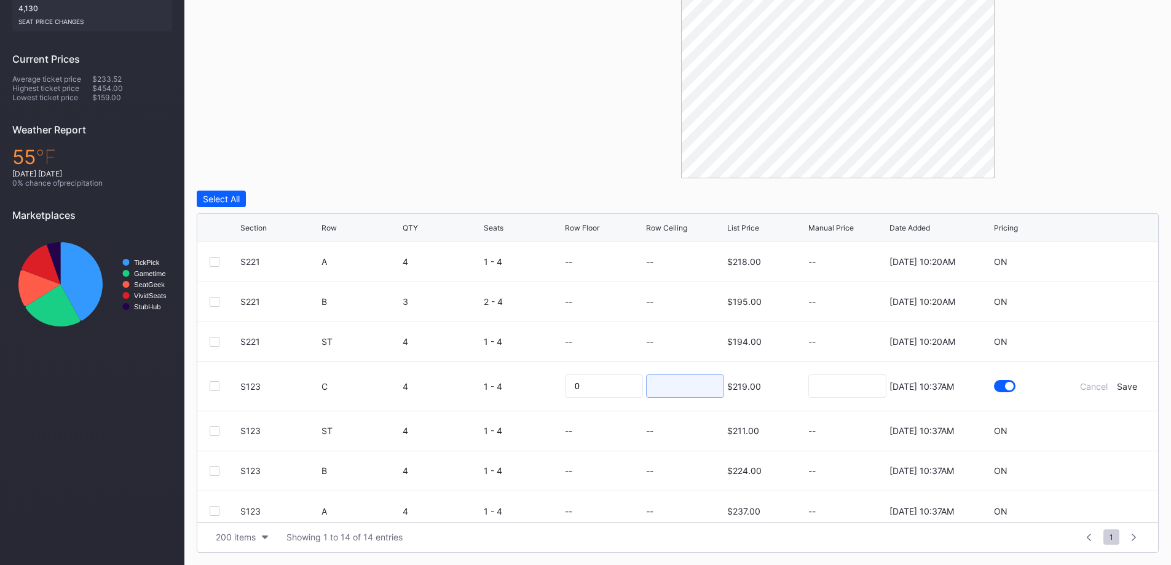
drag, startPoint x: 702, startPoint y: 377, endPoint x: 698, endPoint y: 371, distance: 6.3
click at [698, 371] on div at bounding box center [685, 386] width 78 height 49
type input "95"
click at [1118, 384] on div "Save" at bounding box center [1127, 386] width 20 height 10
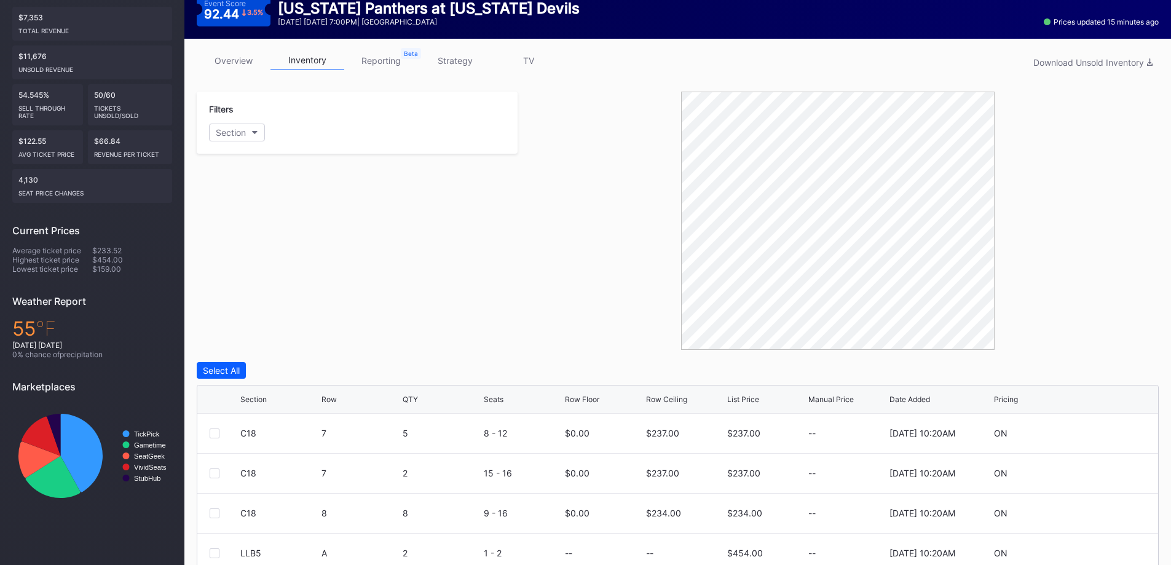
scroll to position [0, 0]
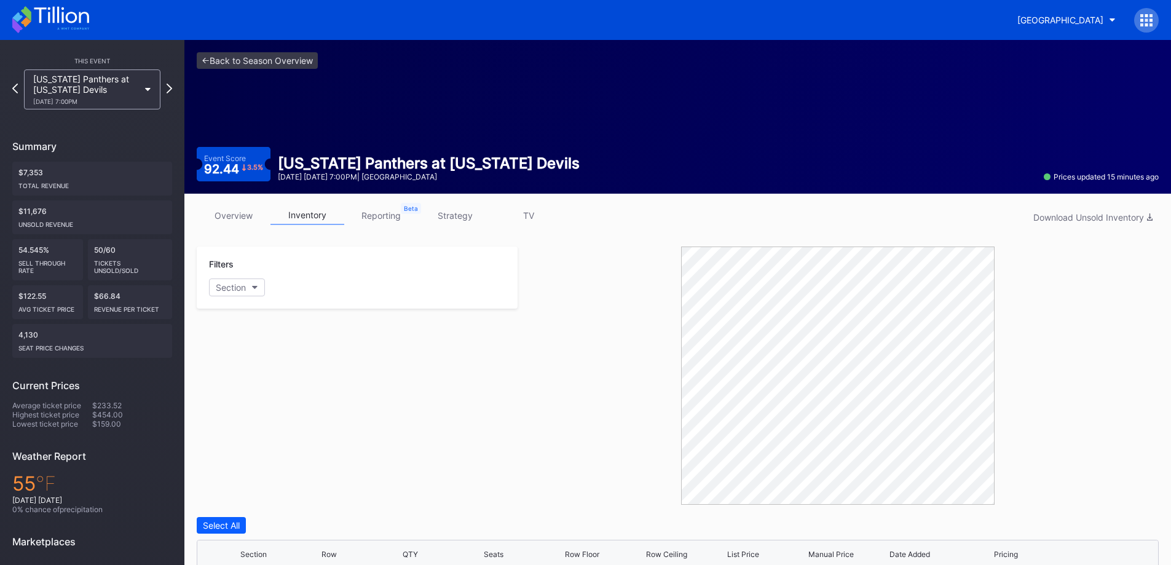
click at [263, 209] on link "overview" at bounding box center [234, 215] width 74 height 19
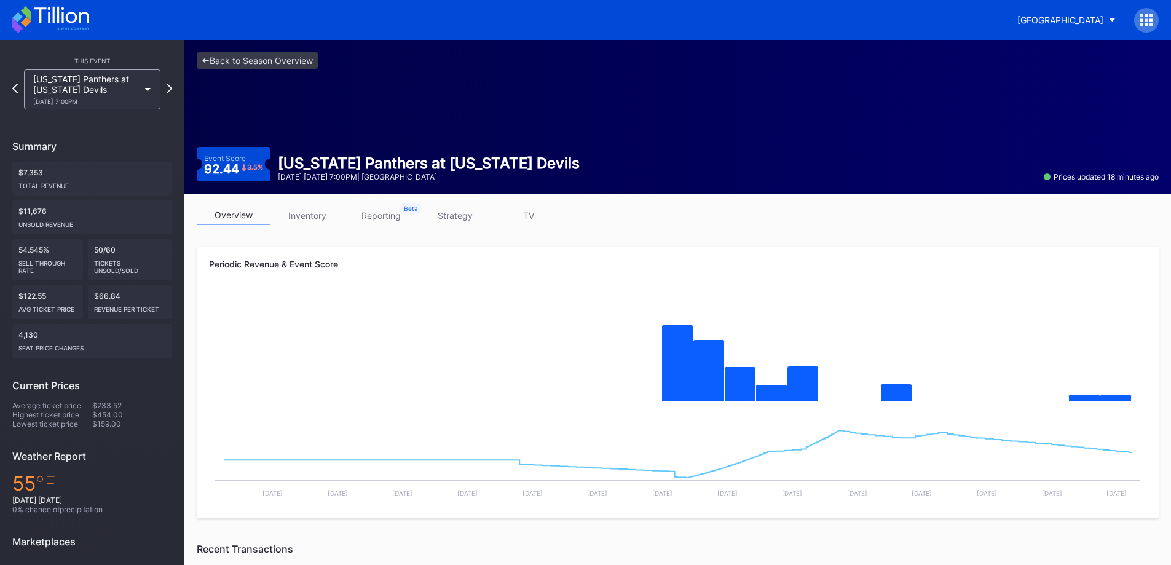
click at [34, 23] on icon at bounding box center [50, 19] width 77 height 27
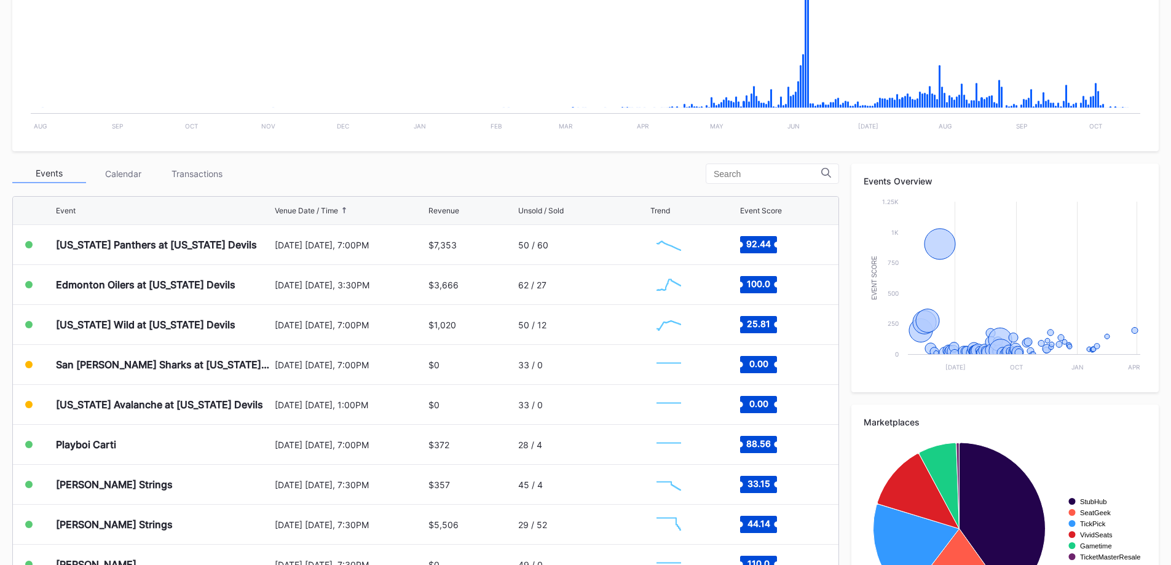
scroll to position [369, 0]
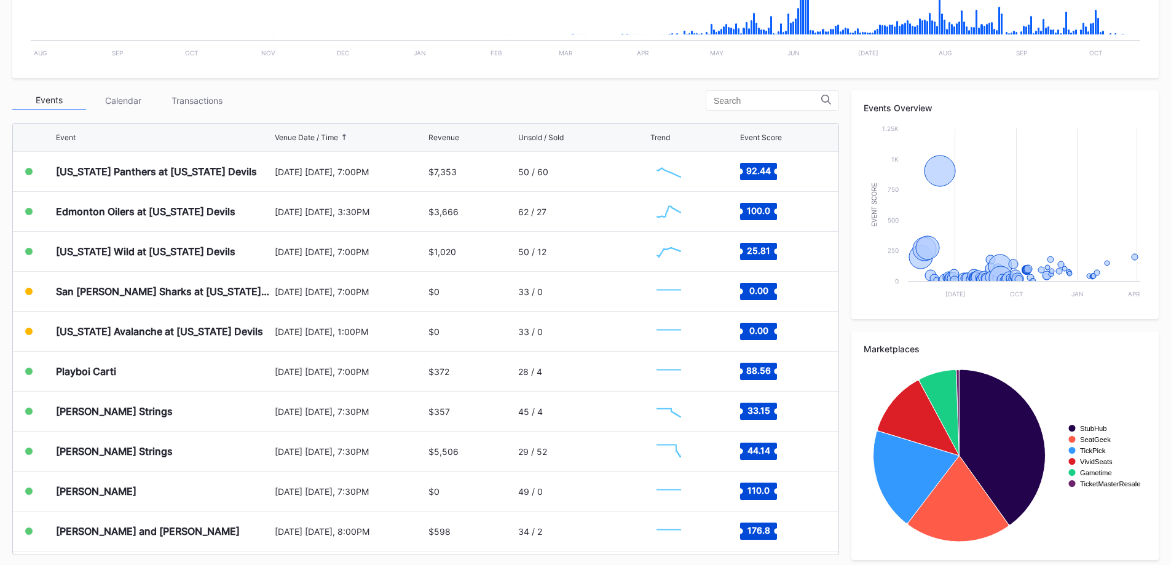
click at [208, 102] on div "Transactions" at bounding box center [197, 100] width 74 height 19
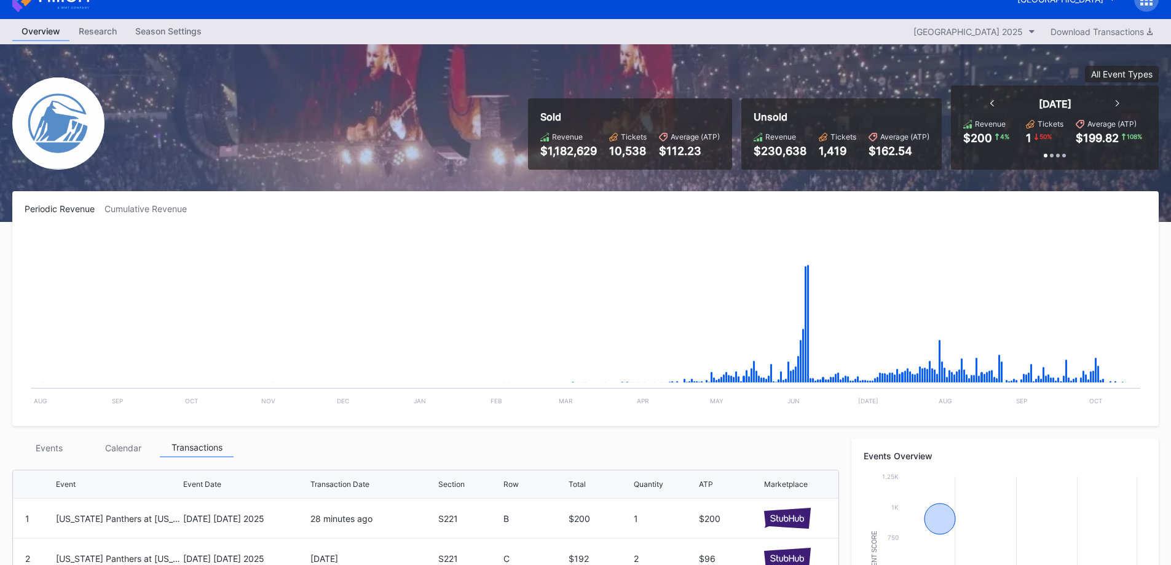
scroll to position [0, 0]
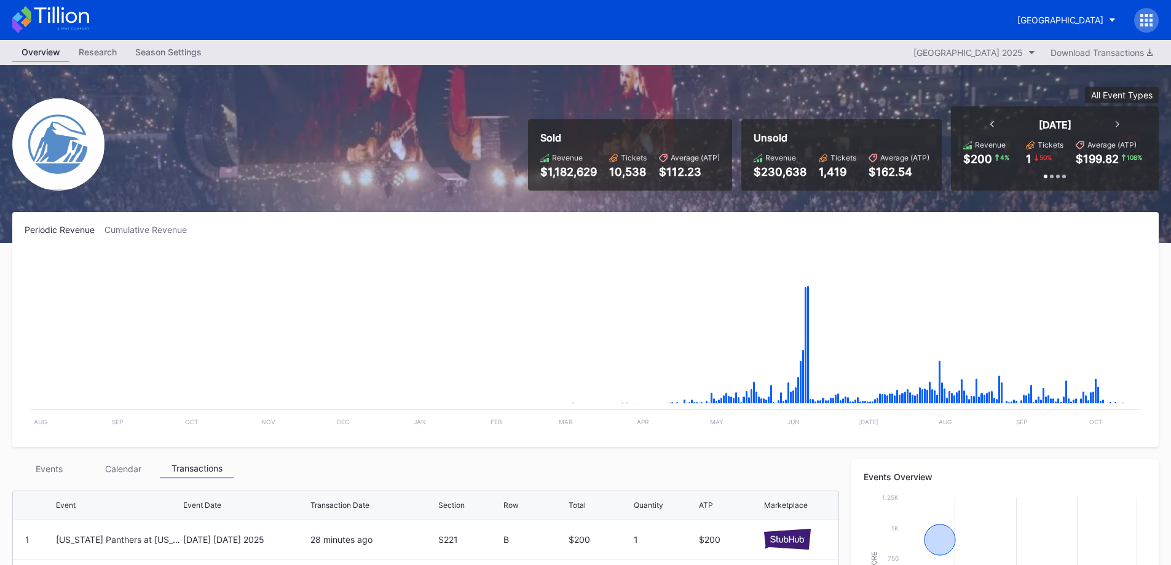
click at [1058, 24] on div "[GEOGRAPHIC_DATA]" at bounding box center [1061, 20] width 86 height 10
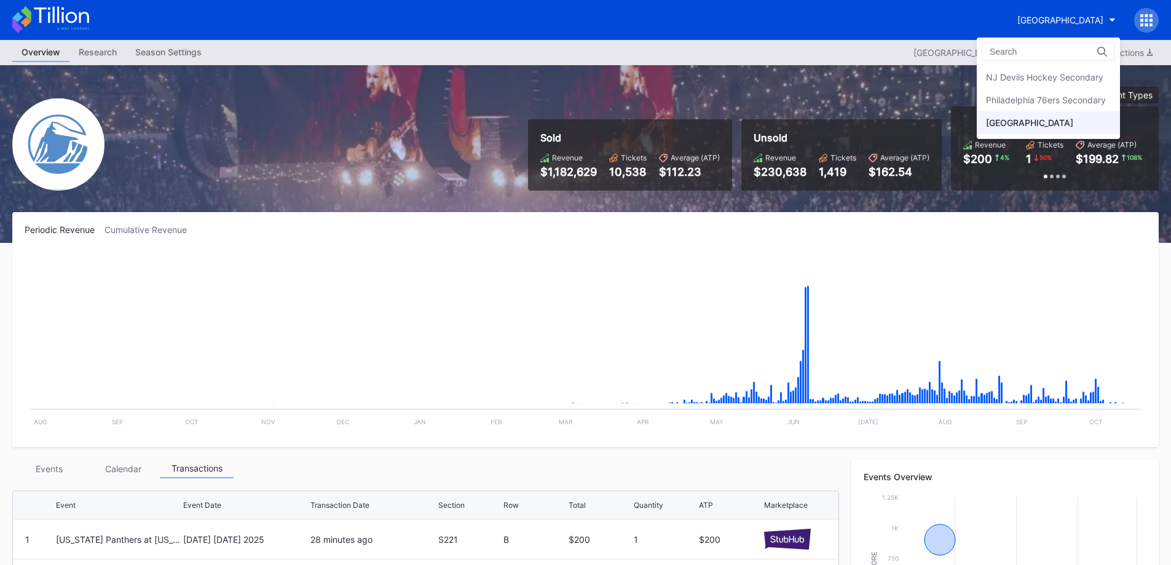
click at [1029, 87] on div "NJ Devils Hockey Secondary" at bounding box center [1048, 77] width 143 height 23
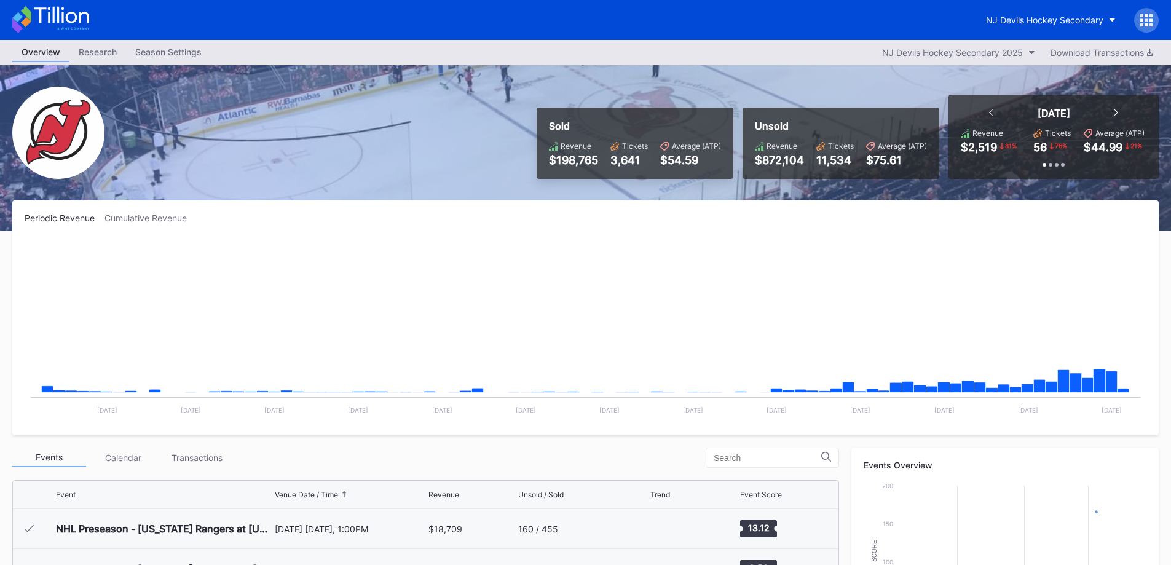
scroll to position [120, 0]
